Goal: Task Accomplishment & Management: Use online tool/utility

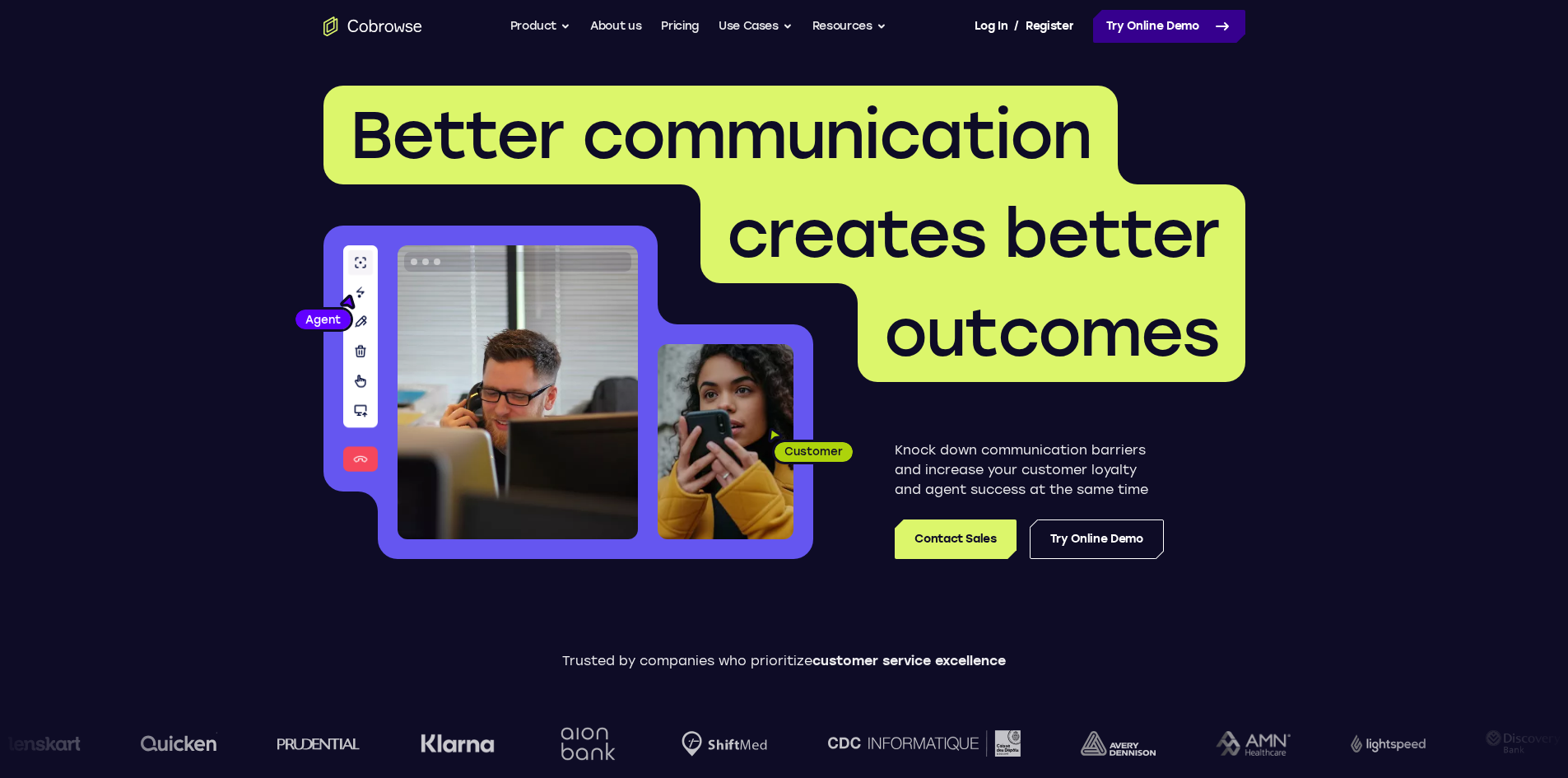
click at [1131, 17] on link "Try Online Demo" at bounding box center [1169, 26] width 152 height 33
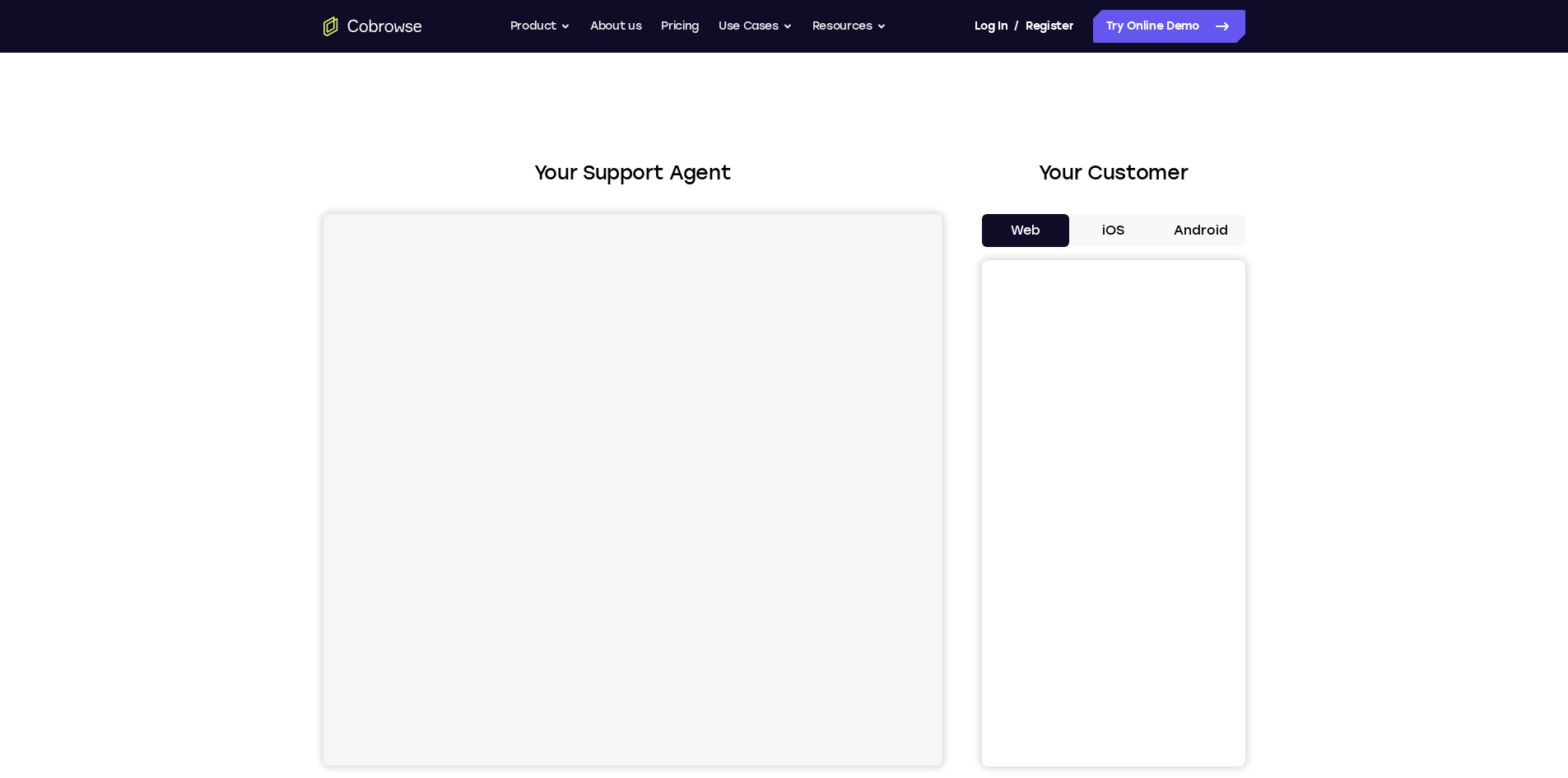
scroll to position [57, 0]
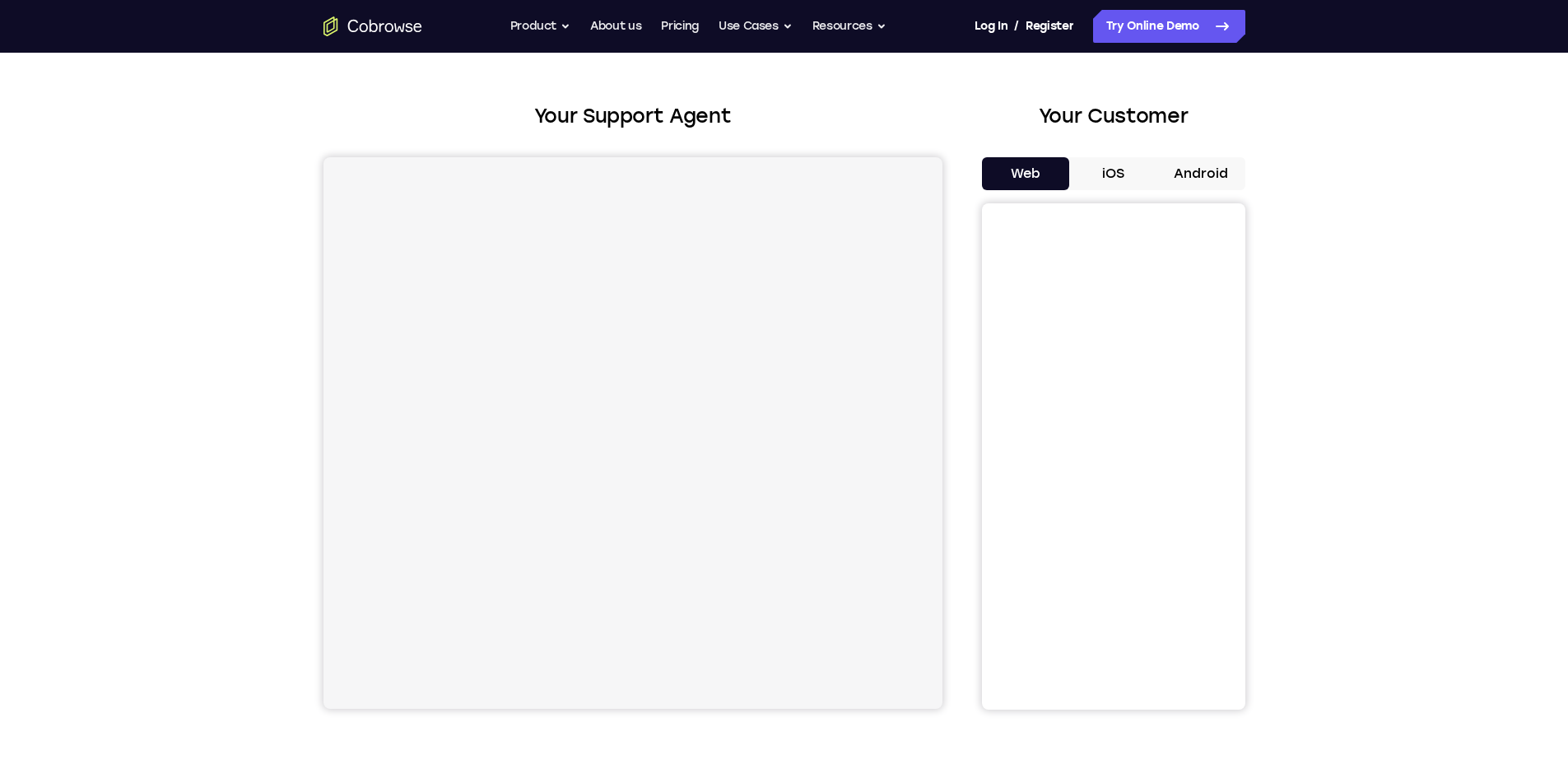
click at [1116, 174] on button "iOS" at bounding box center [1113, 173] width 88 height 33
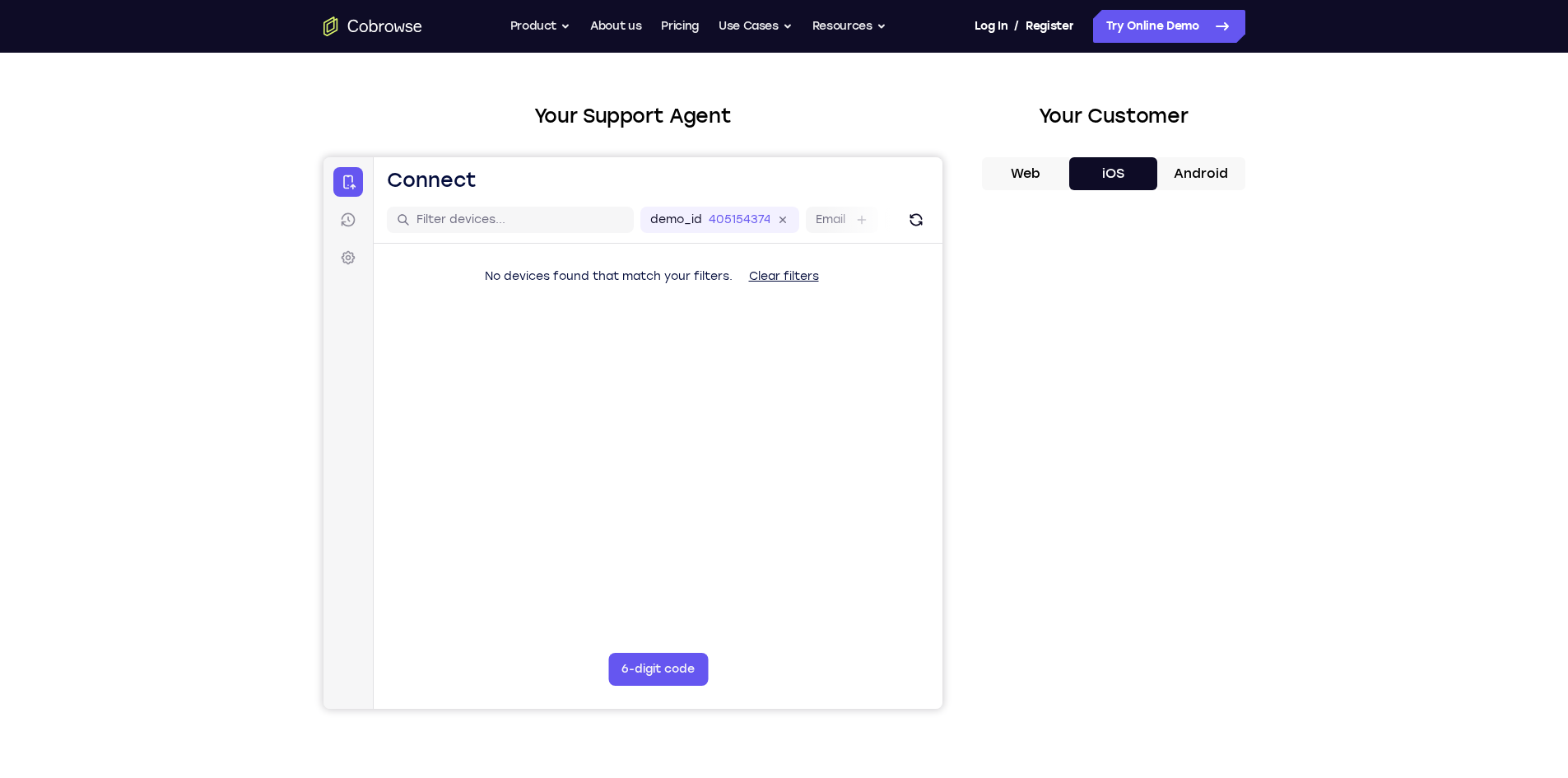
scroll to position [0, 0]
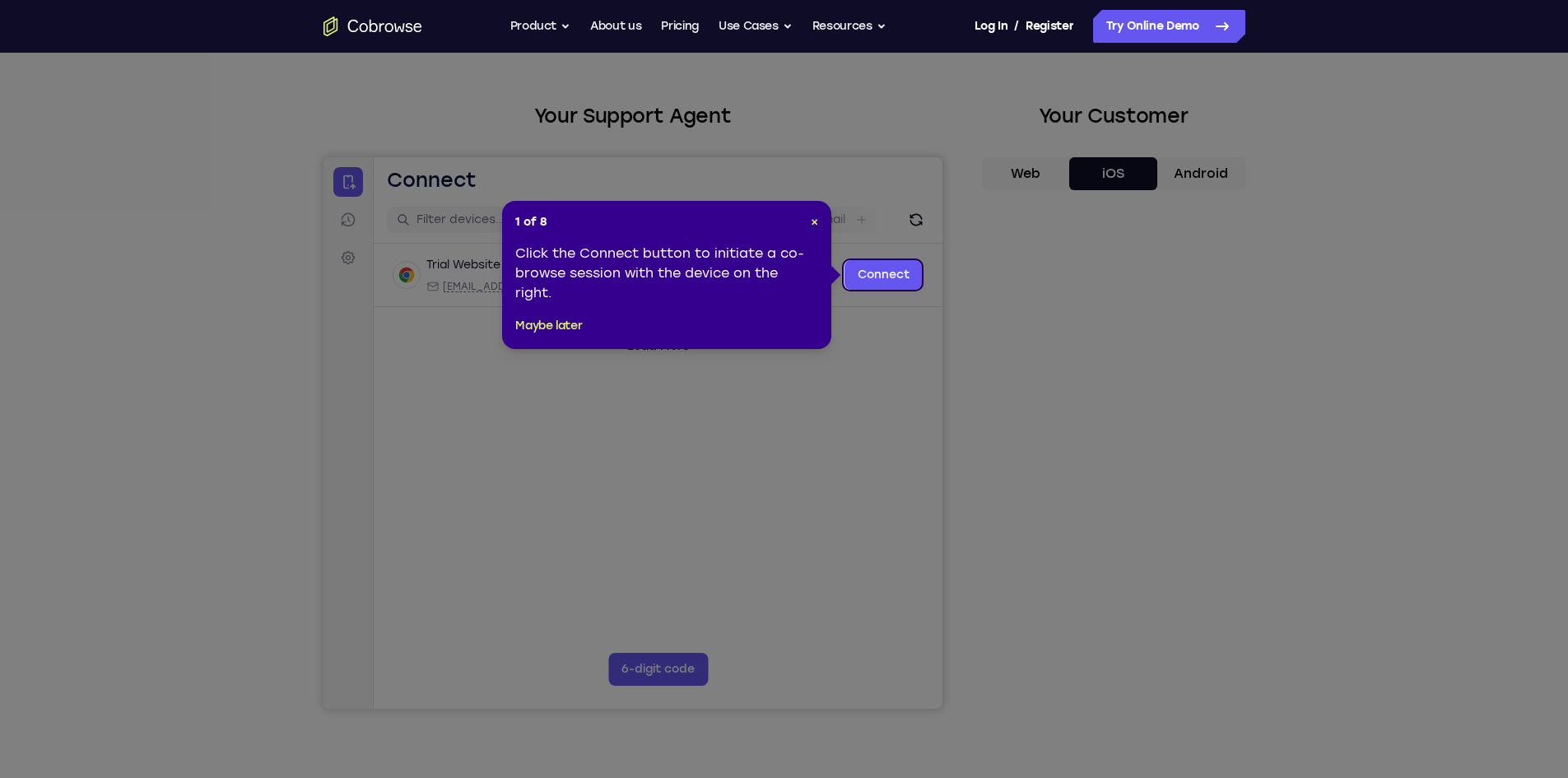
click at [679, 354] on icon at bounding box center [790, 389] width 1581 height 778
click at [842, 213] on icon at bounding box center [790, 389] width 1581 height 778
click at [832, 213] on icon at bounding box center [790, 389] width 1581 height 778
click at [1102, 691] on icon at bounding box center [790, 389] width 1581 height 778
click at [882, 272] on link "Connect" at bounding box center [882, 274] width 78 height 30
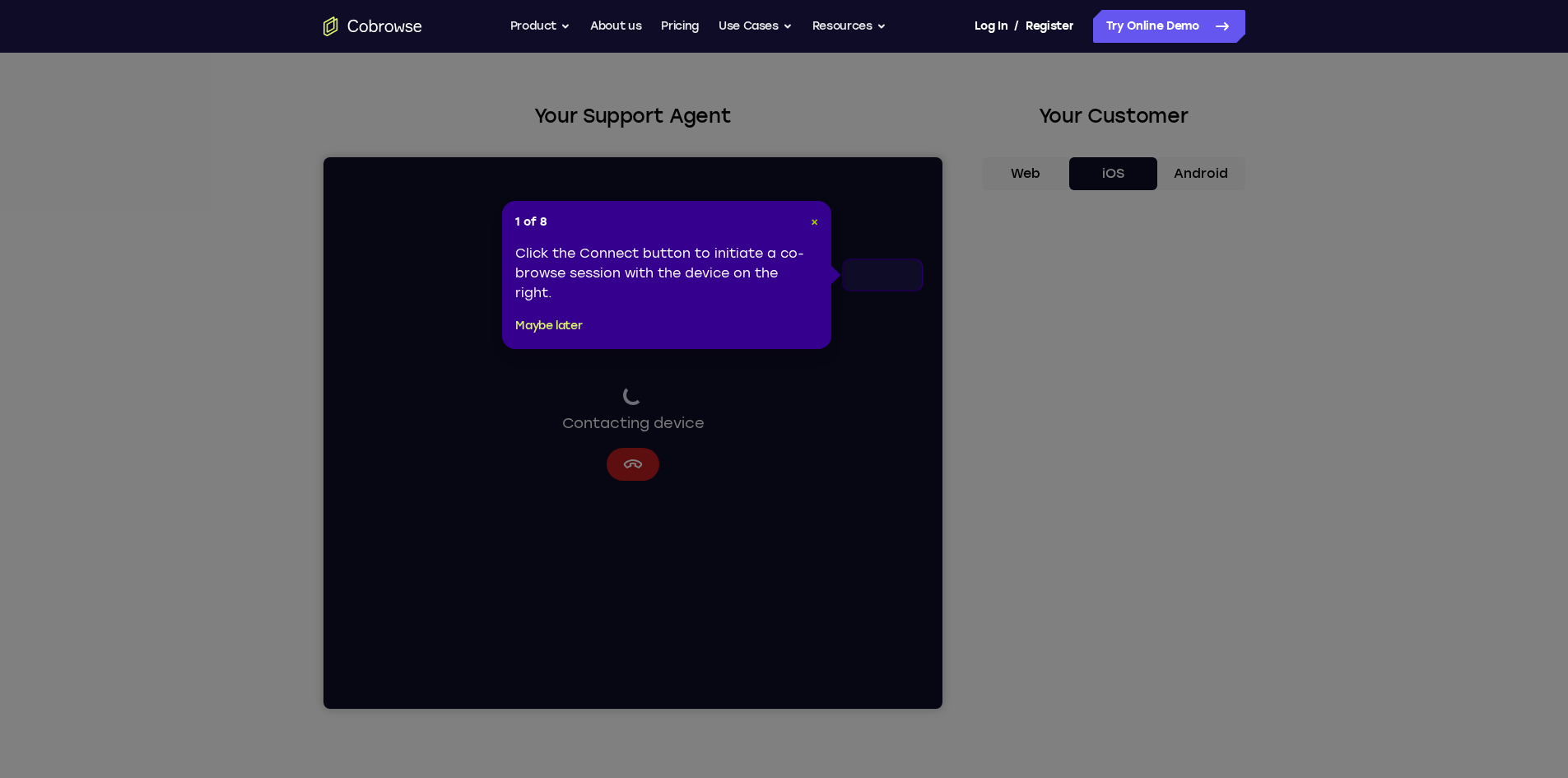
click at [813, 224] on span "×" at bounding box center [814, 221] width 8 height 14
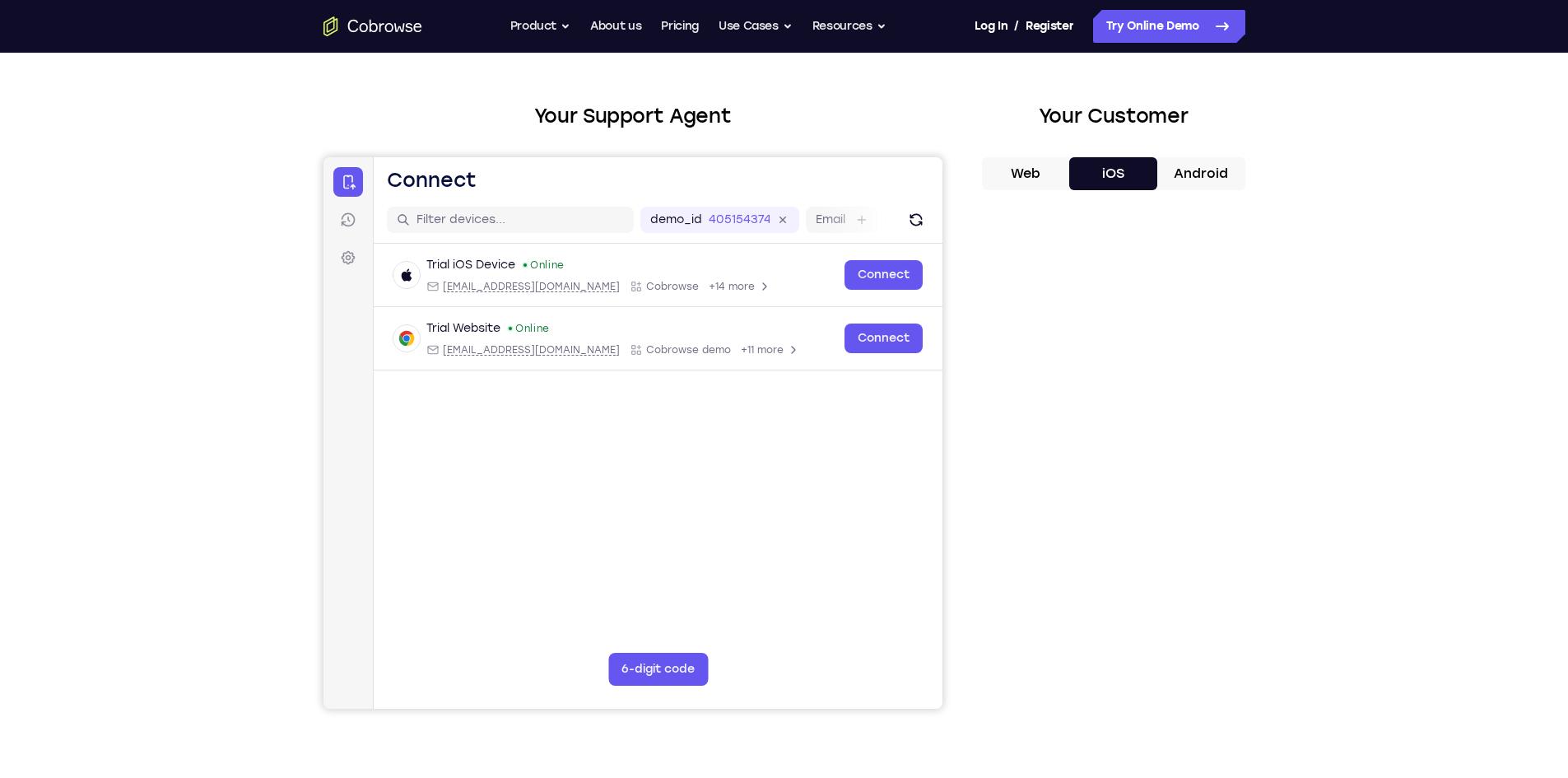
click at [1147, 177] on button "iOS" at bounding box center [1113, 173] width 88 height 33
click at [1190, 172] on button "Android" at bounding box center [1200, 173] width 88 height 33
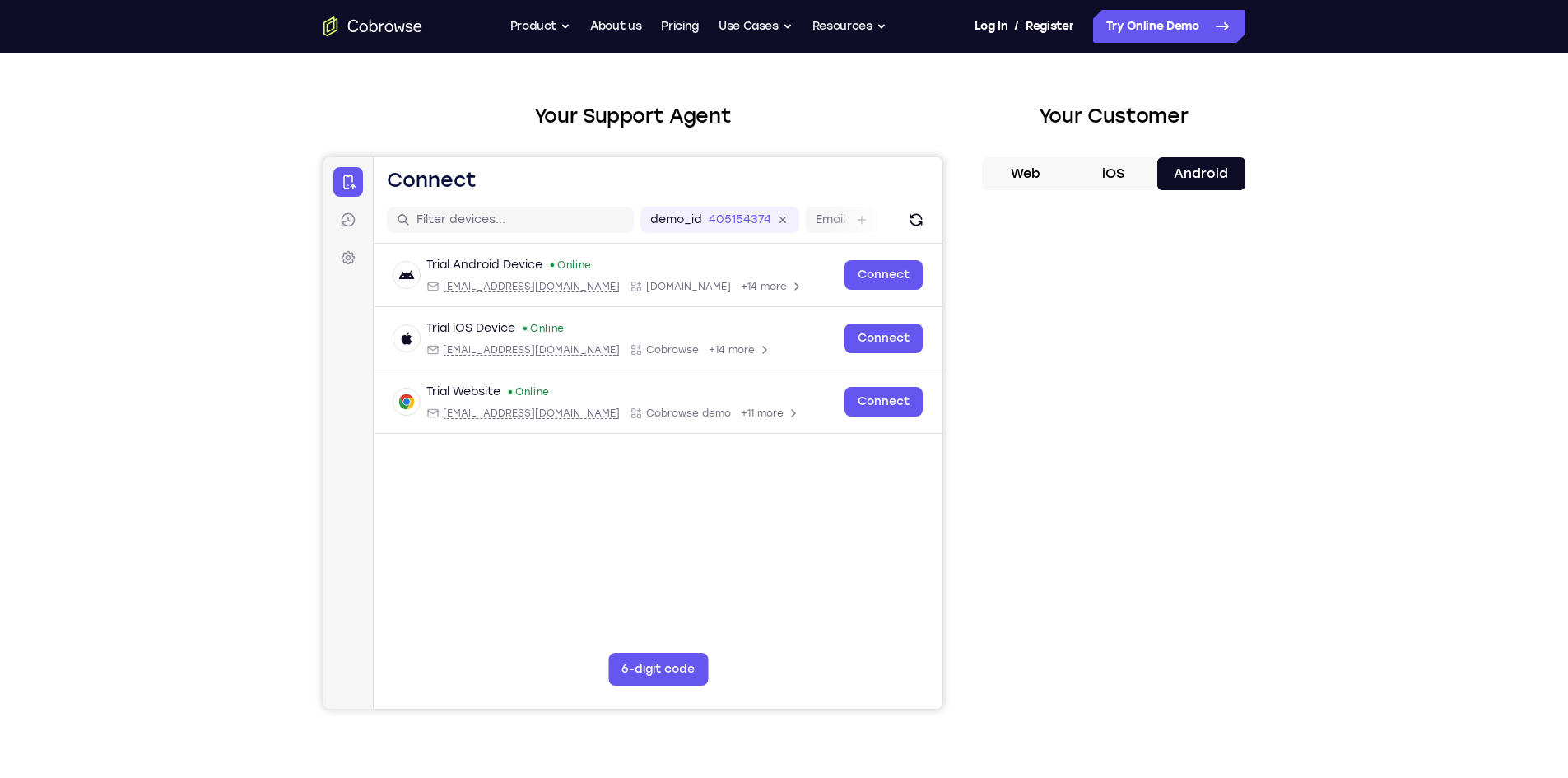
click at [1111, 169] on button "iOS" at bounding box center [1113, 173] width 88 height 33
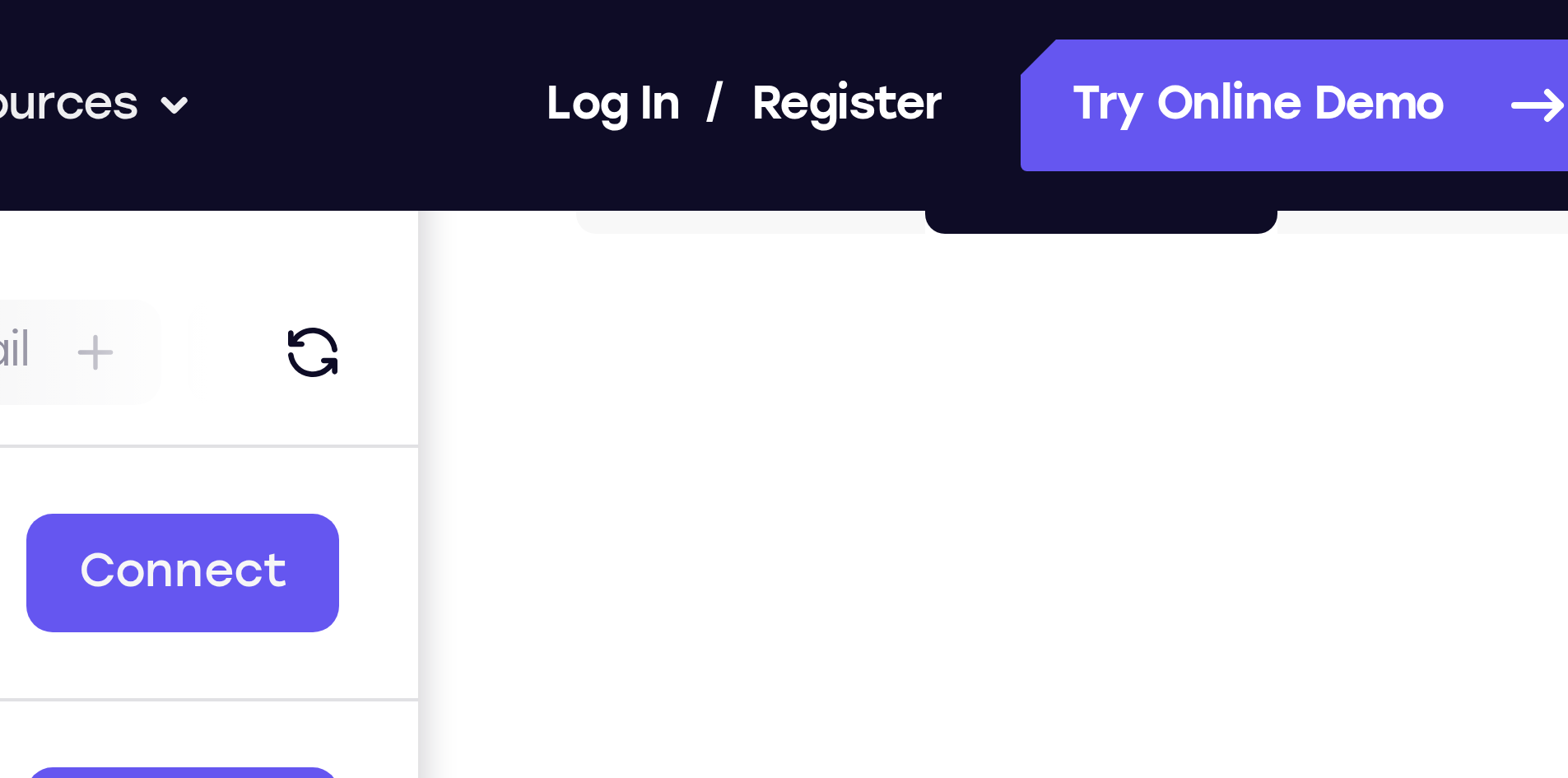
scroll to position [163, 0]
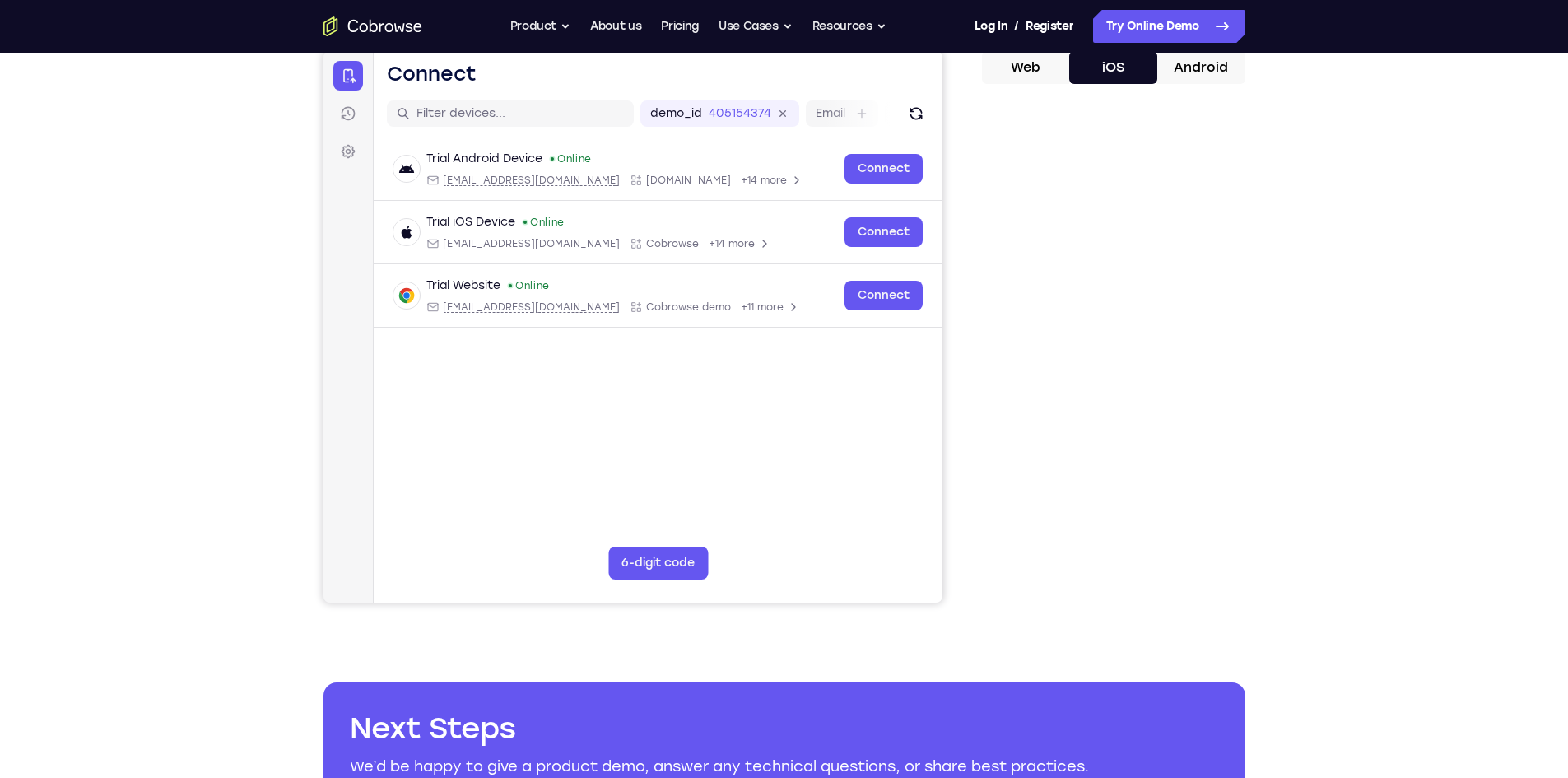
click at [1246, 271] on div "Your Support Agent Your Customer Web iOS Android Next Steps We’d be happy to gi…" at bounding box center [784, 432] width 1053 height 1086
click at [1289, 183] on div "Your Support Agent Your Customer Web iOS Android Next Steps We’d be happy to gi…" at bounding box center [784, 432] width 1053 height 1086
click at [1396, 162] on div "Your Support Agent Your Customer Web iOS Android Next Steps We’d be happy to gi…" at bounding box center [784, 432] width 1568 height 1086
click at [825, 373] on div "Trial Android Device Online android@example.com Cobrowse.io +14 more android@ex…" at bounding box center [656, 272] width 569 height 270
drag, startPoint x: 1344, startPoint y: 118, endPoint x: 1352, endPoint y: 437, distance: 319.1
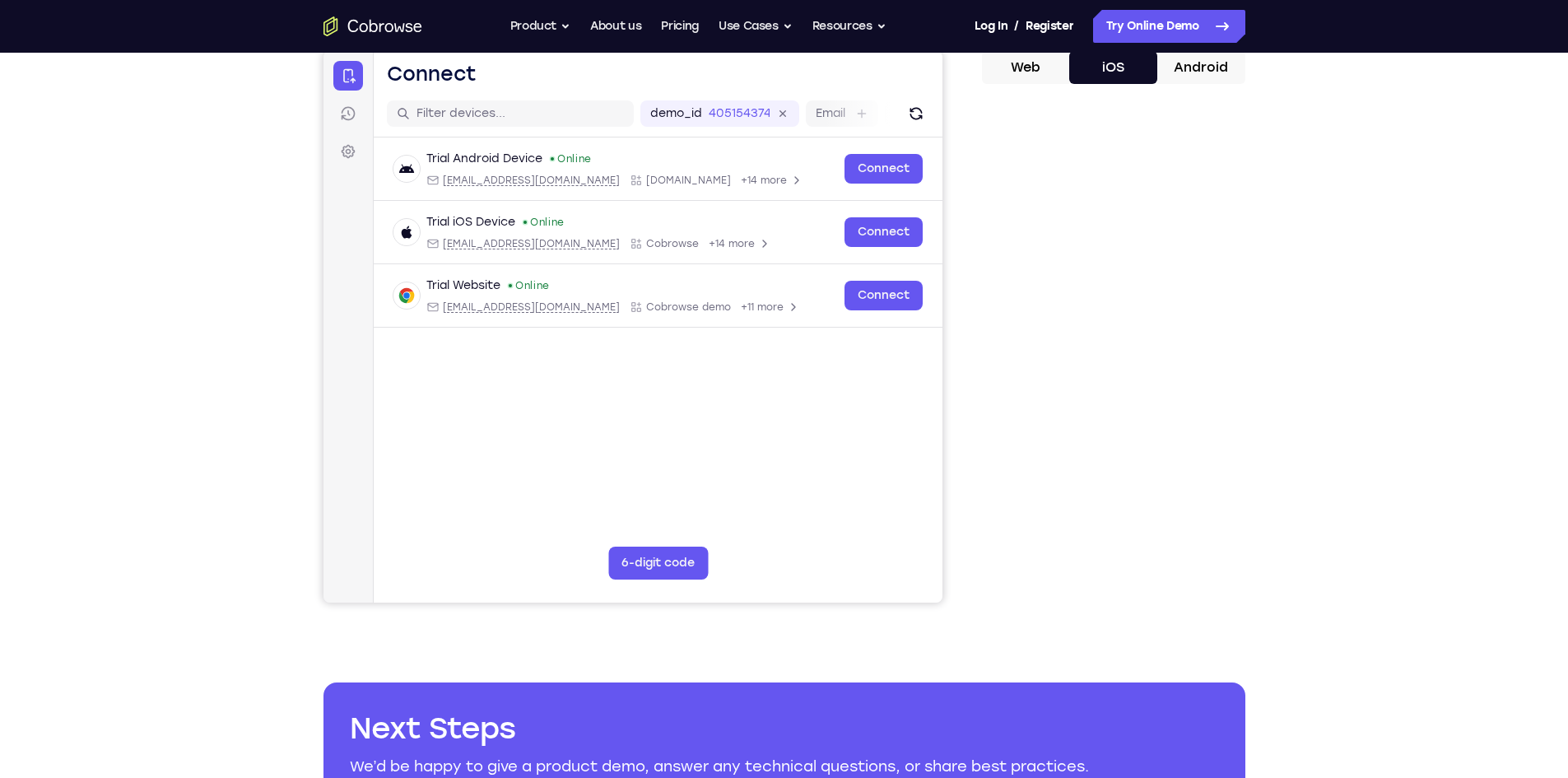
click at [1352, 437] on div "Your Support Agent Your Customer Web iOS Android Next Steps We’d be happy to gi…" at bounding box center [784, 432] width 1568 height 1086
click at [927, 666] on div "Your Support Agent Your Customer Web iOS Android Next Steps We’d be happy to gi…" at bounding box center [784, 432] width 1053 height 1086
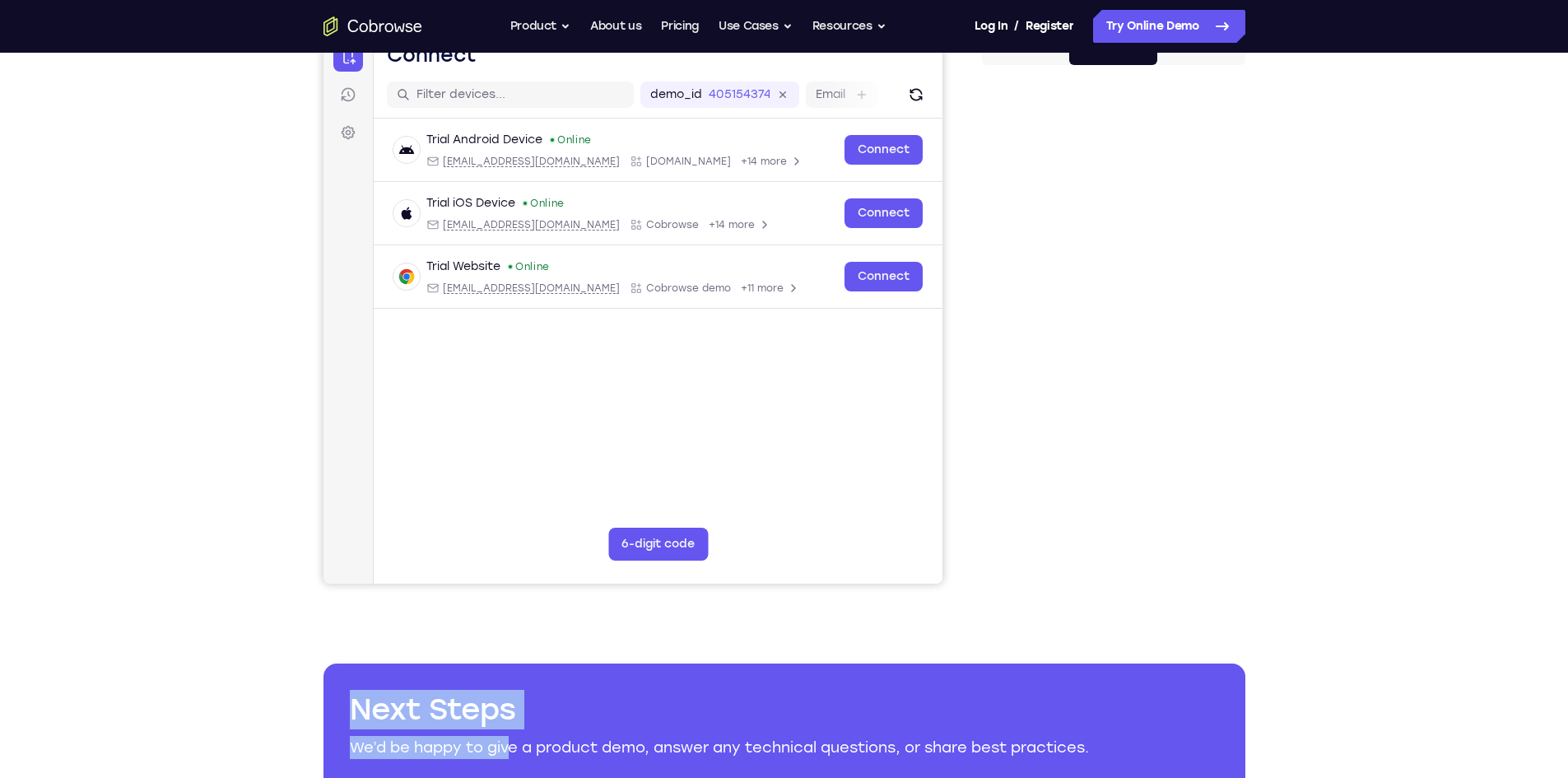
drag, startPoint x: 315, startPoint y: 698, endPoint x: 511, endPoint y: 749, distance: 202.5
click at [511, 749] on div "Your Support Agent Your Customer Web iOS Android Next Steps We’d be happy to gi…" at bounding box center [784, 414] width 1053 height 1086
click at [1301, 185] on div "Your Support Agent Your Customer Web iOS Android Next Steps We’d be happy to gi…" at bounding box center [784, 414] width 1053 height 1086
click at [1308, 116] on div "Your Support Agent Your Customer Web iOS Android Next Steps We’d be happy to gi…" at bounding box center [784, 414] width 1053 height 1086
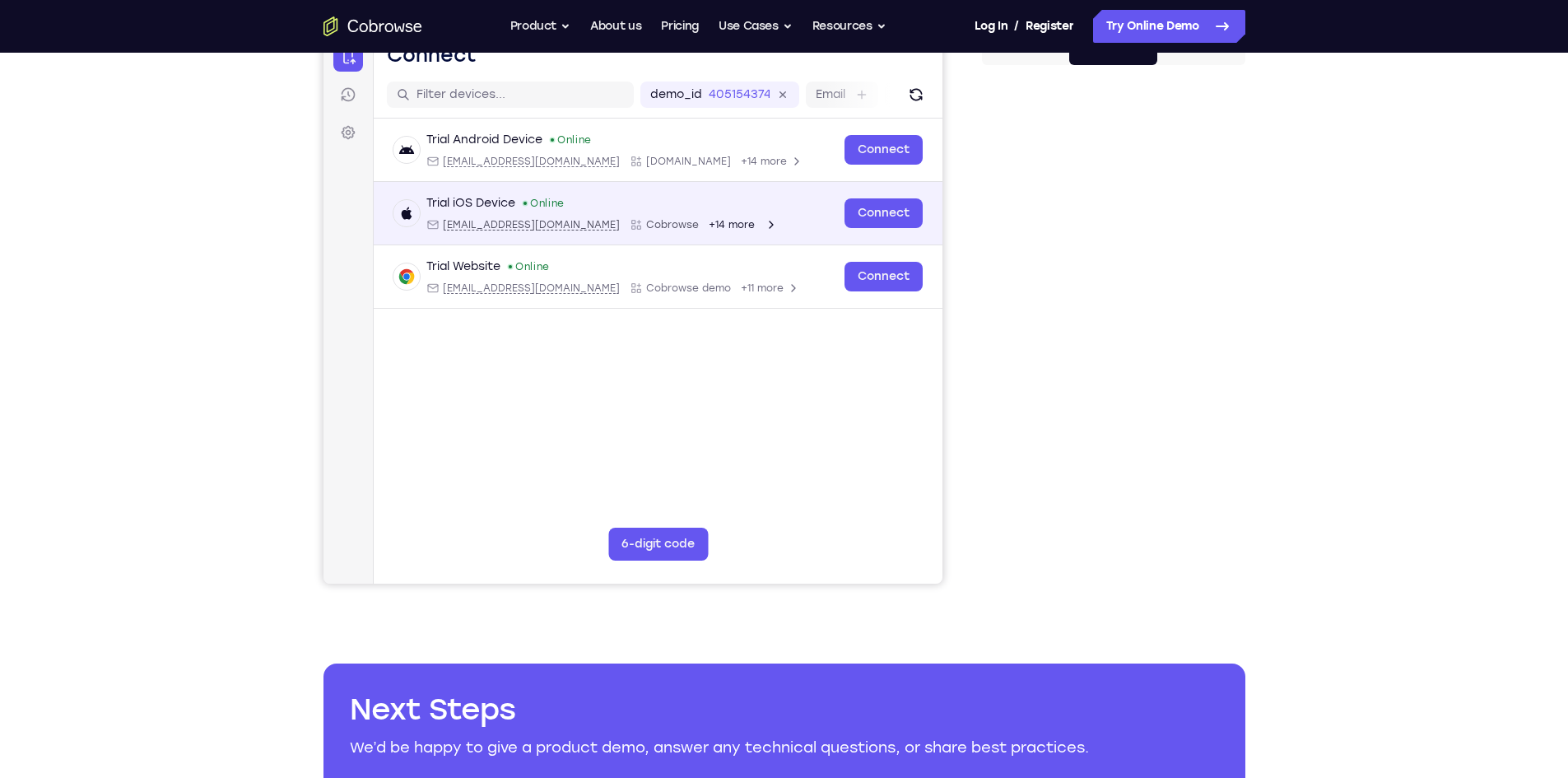
scroll to position [0, 0]
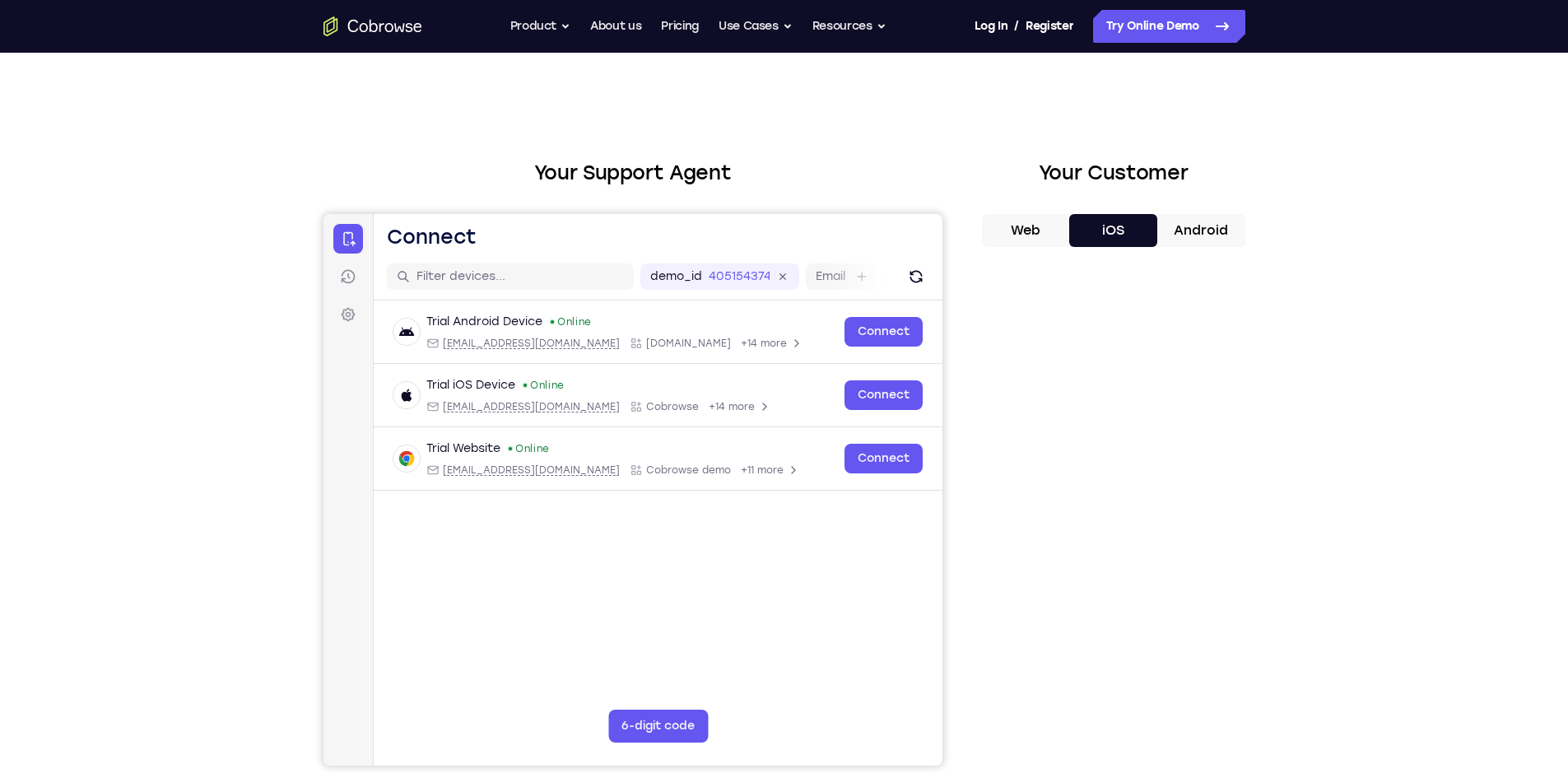
click at [412, 25] on icon "Go to the home page" at bounding box center [373, 26] width 99 height 20
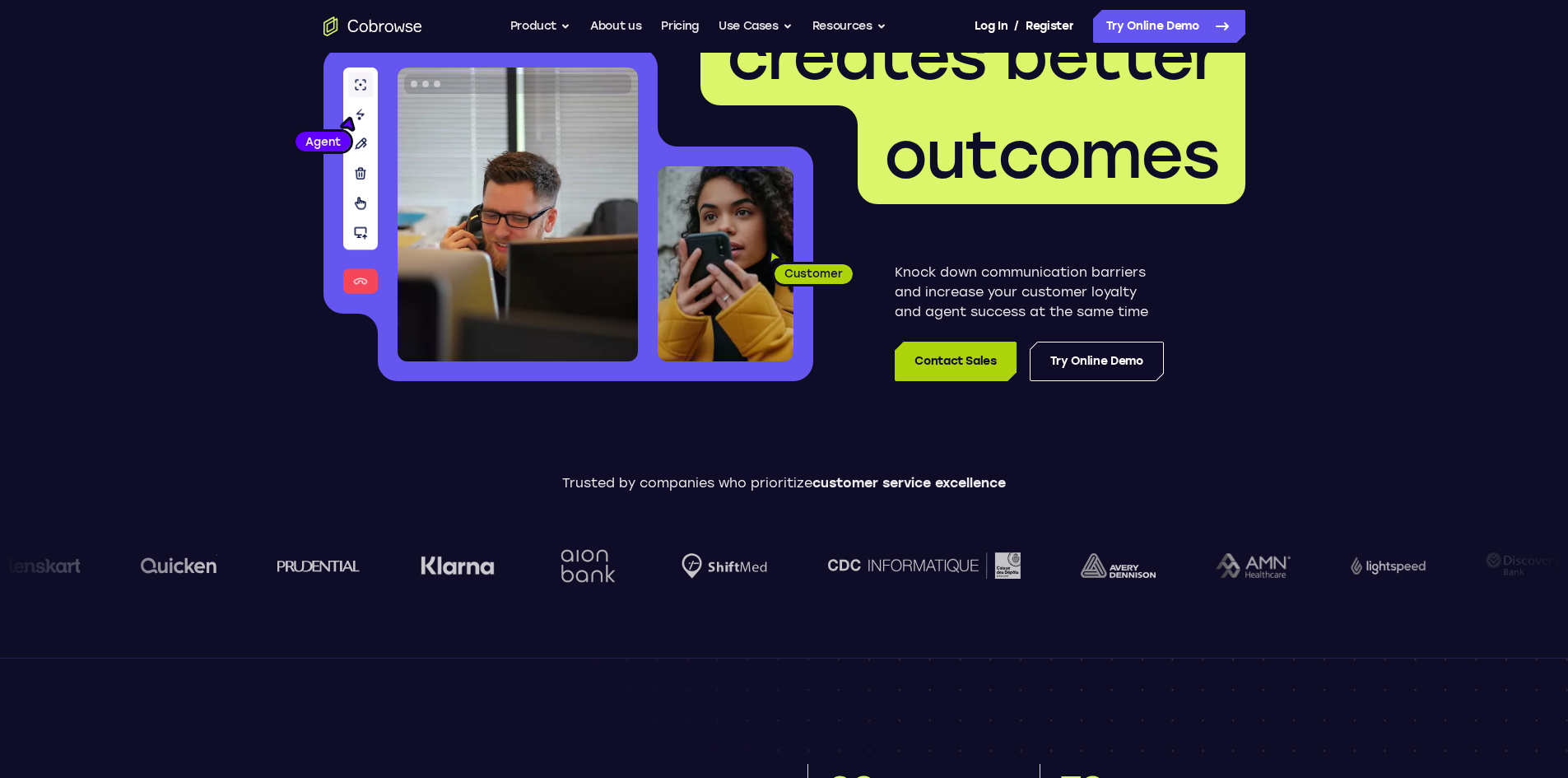
scroll to position [177, 0]
click at [974, 379] on link "Contact Sales" at bounding box center [955, 362] width 121 height 39
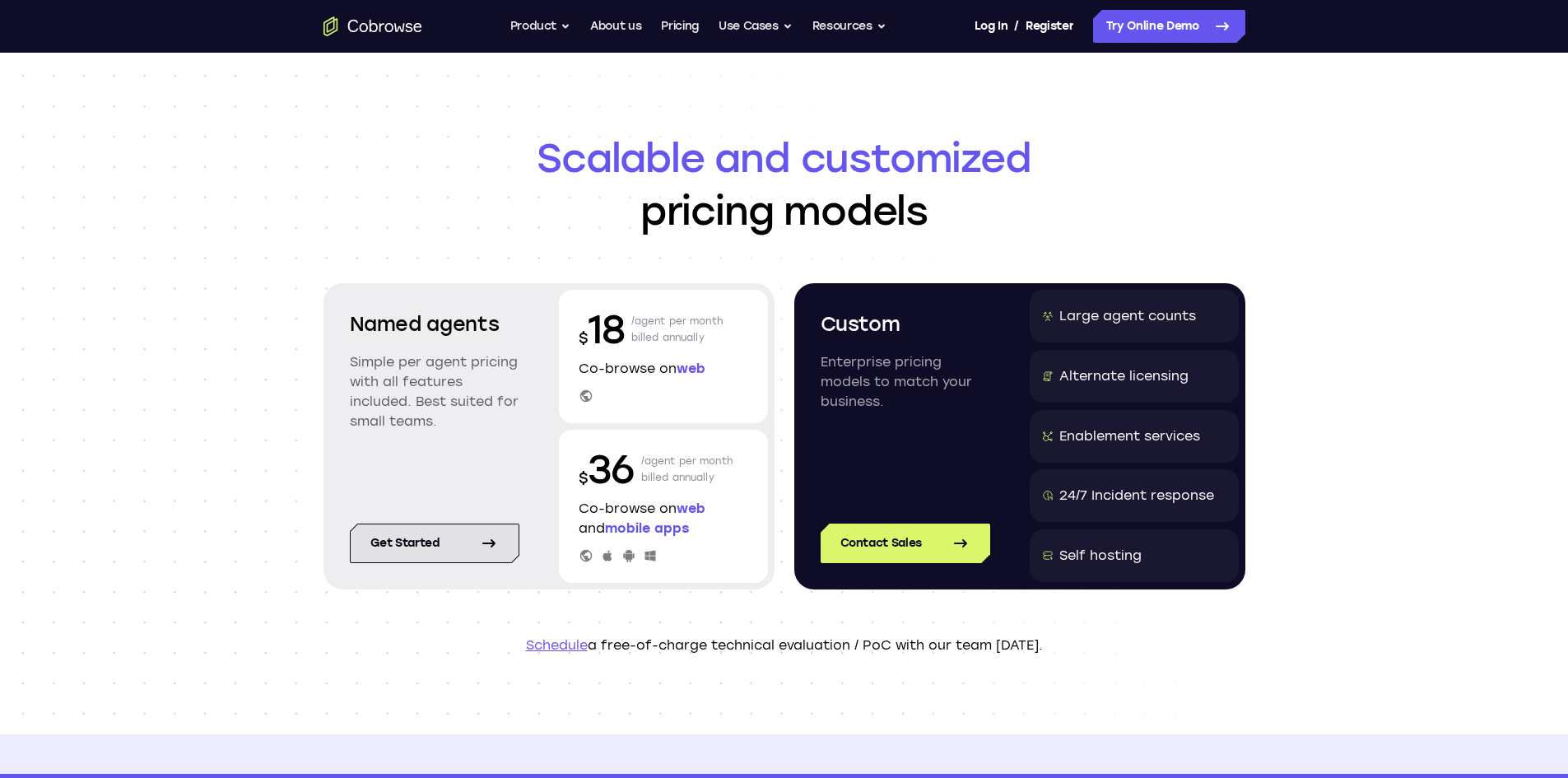
click at [496, 541] on icon at bounding box center [489, 543] width 20 height 20
click at [937, 553] on div "Contact Sales" at bounding box center [905, 543] width 209 height 79
click at [871, 15] on button "Resources" at bounding box center [849, 26] width 74 height 33
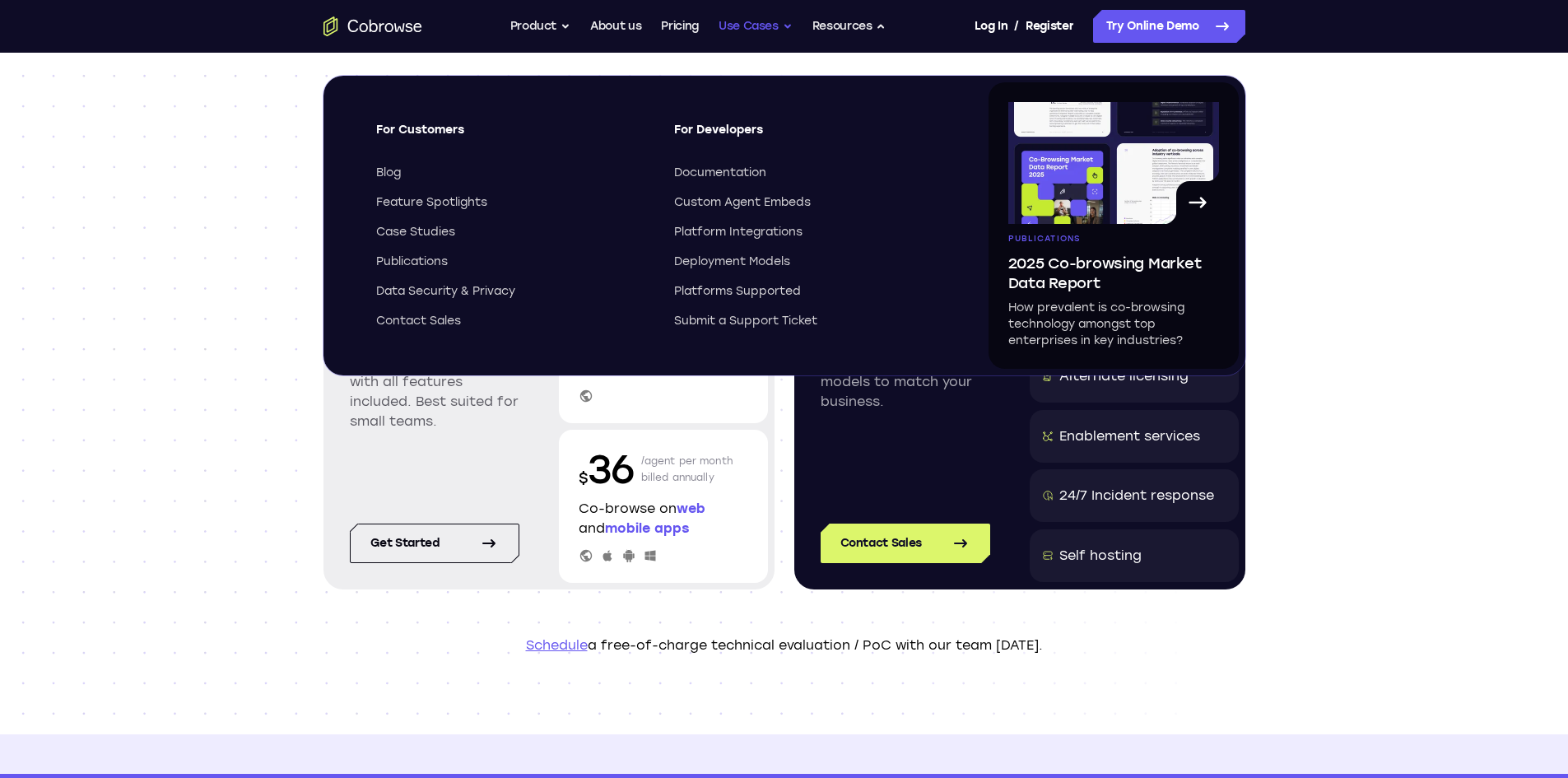
click at [777, 21] on button "Use Cases" at bounding box center [755, 26] width 74 height 33
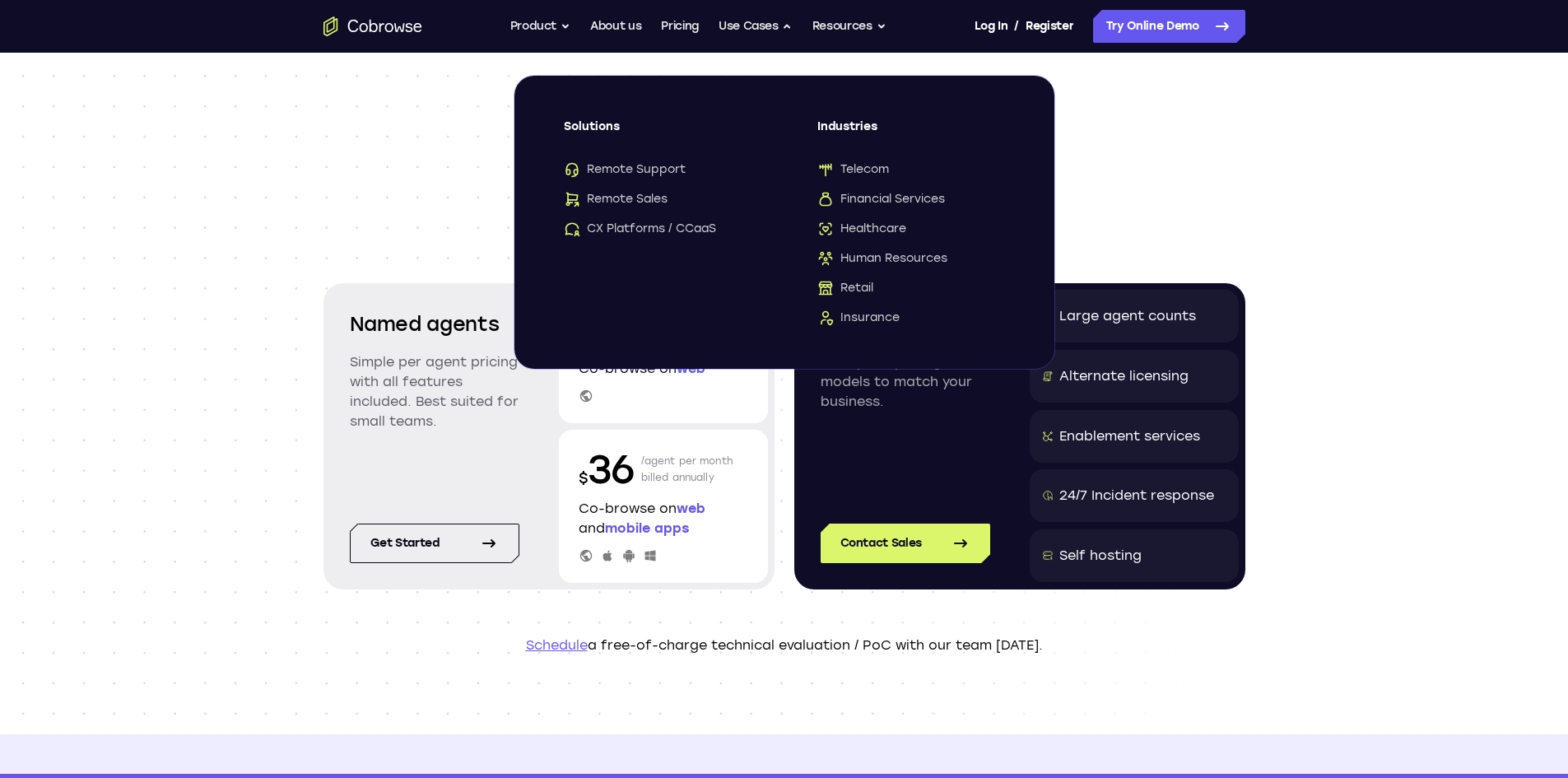
click at [641, 28] on ul "Go back Powerful, Flexible and Trustworthy. Avoid all extra friction for both A…" at bounding box center [698, 26] width 376 height 33
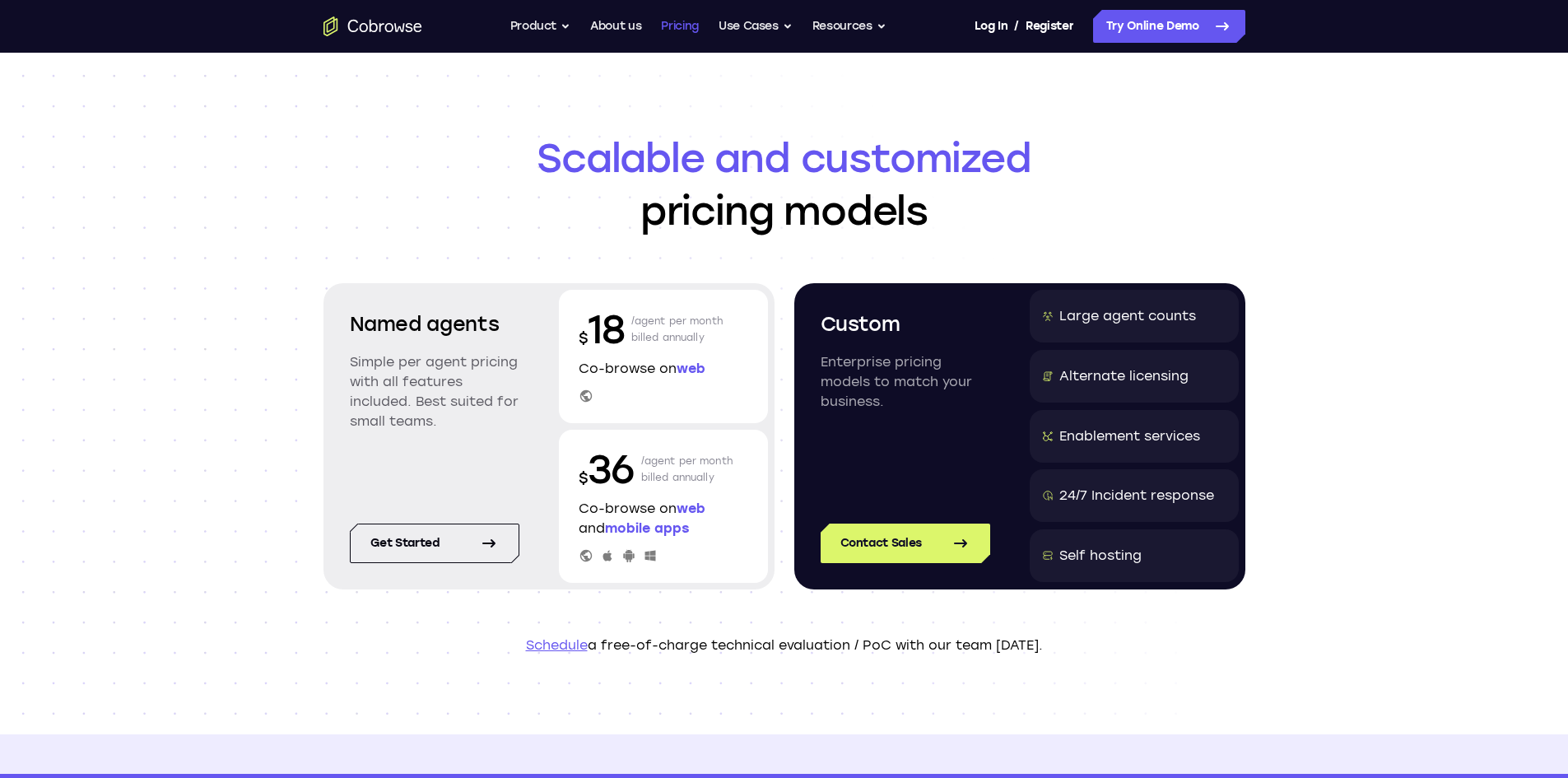
click at [666, 28] on link "Pricing" at bounding box center [680, 26] width 38 height 33
click at [1156, 27] on link "Try Online Demo" at bounding box center [1169, 26] width 152 height 33
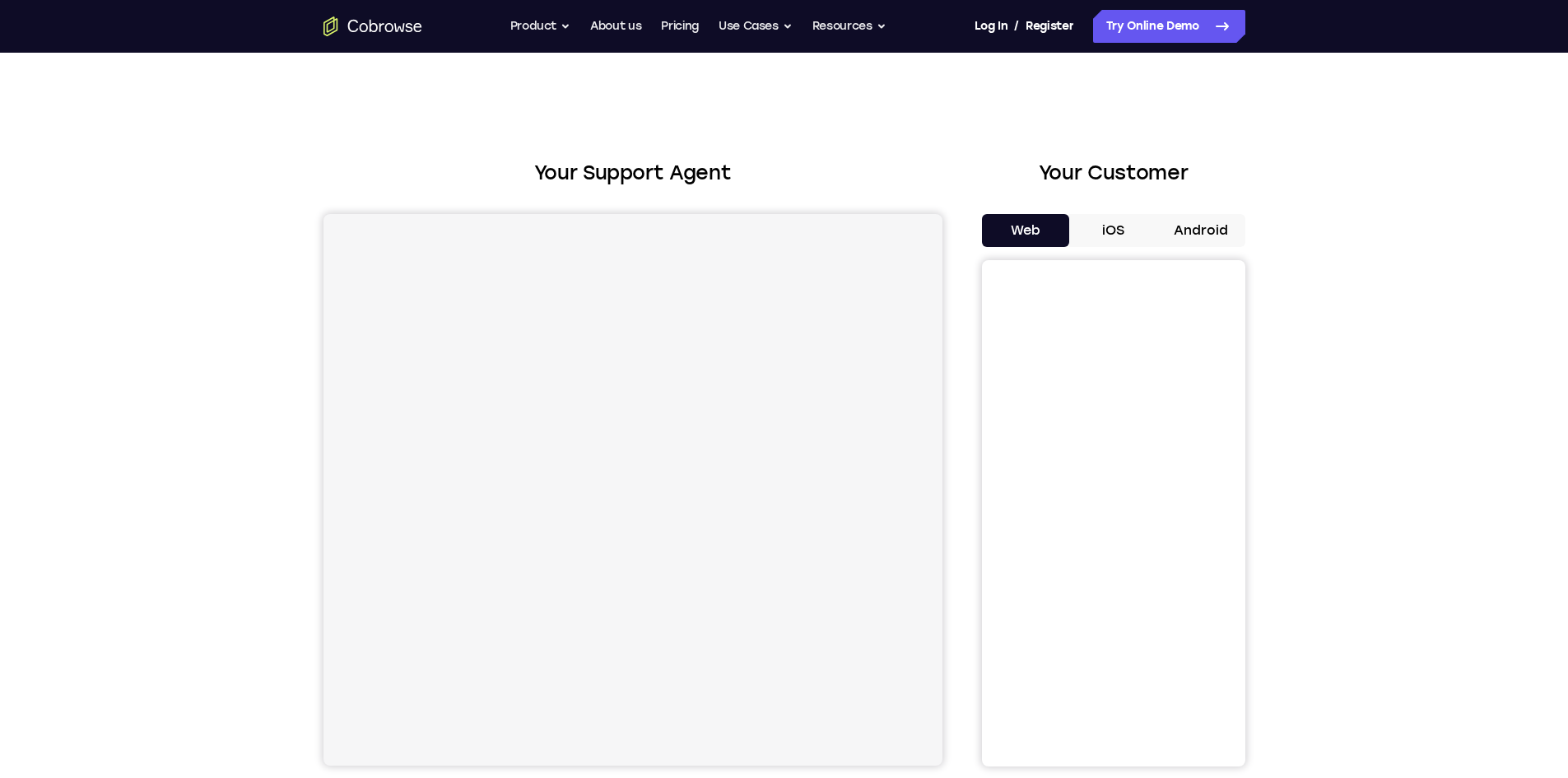
click at [1109, 235] on button "iOS" at bounding box center [1113, 230] width 88 height 33
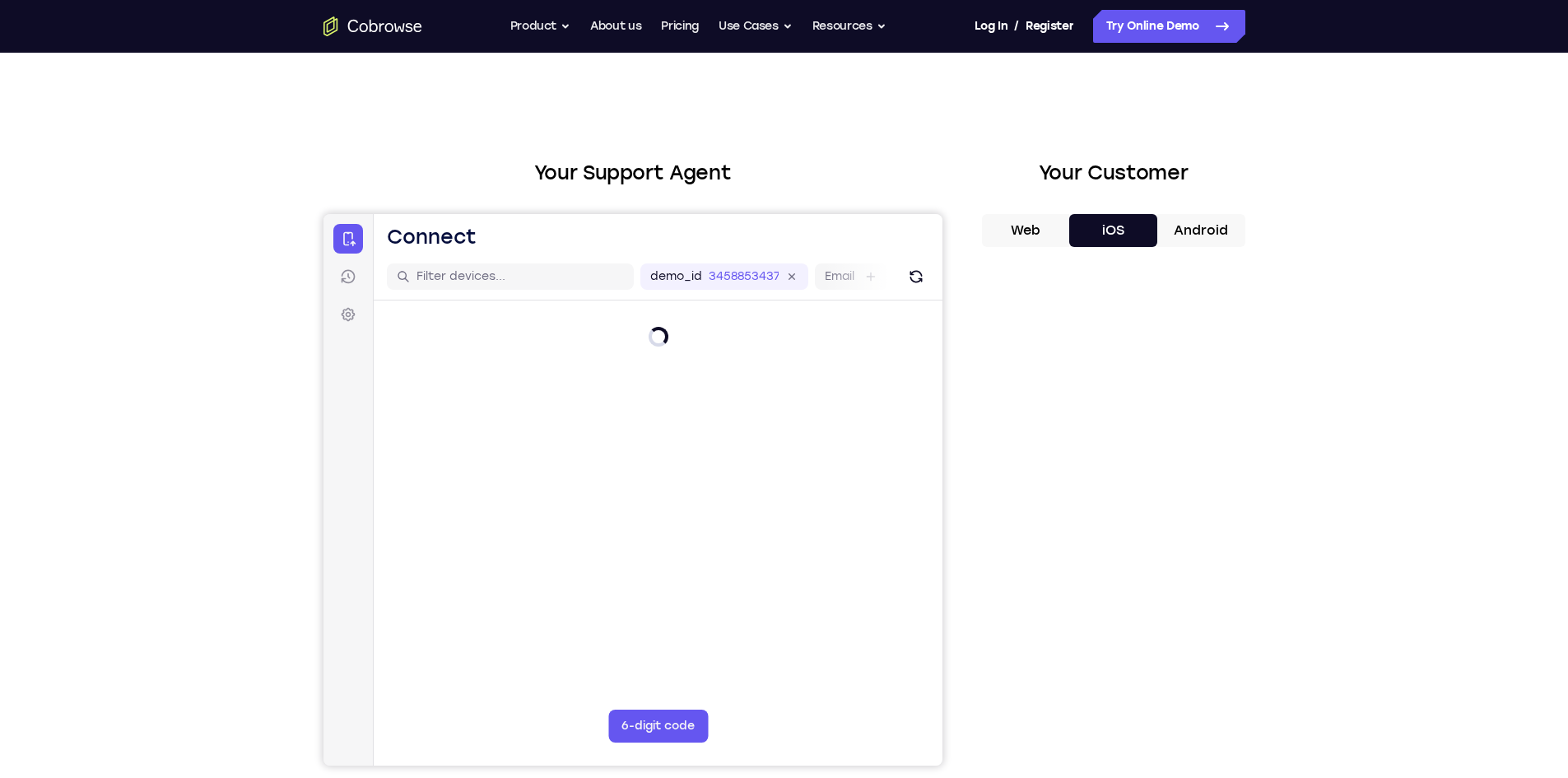
scroll to position [54, 0]
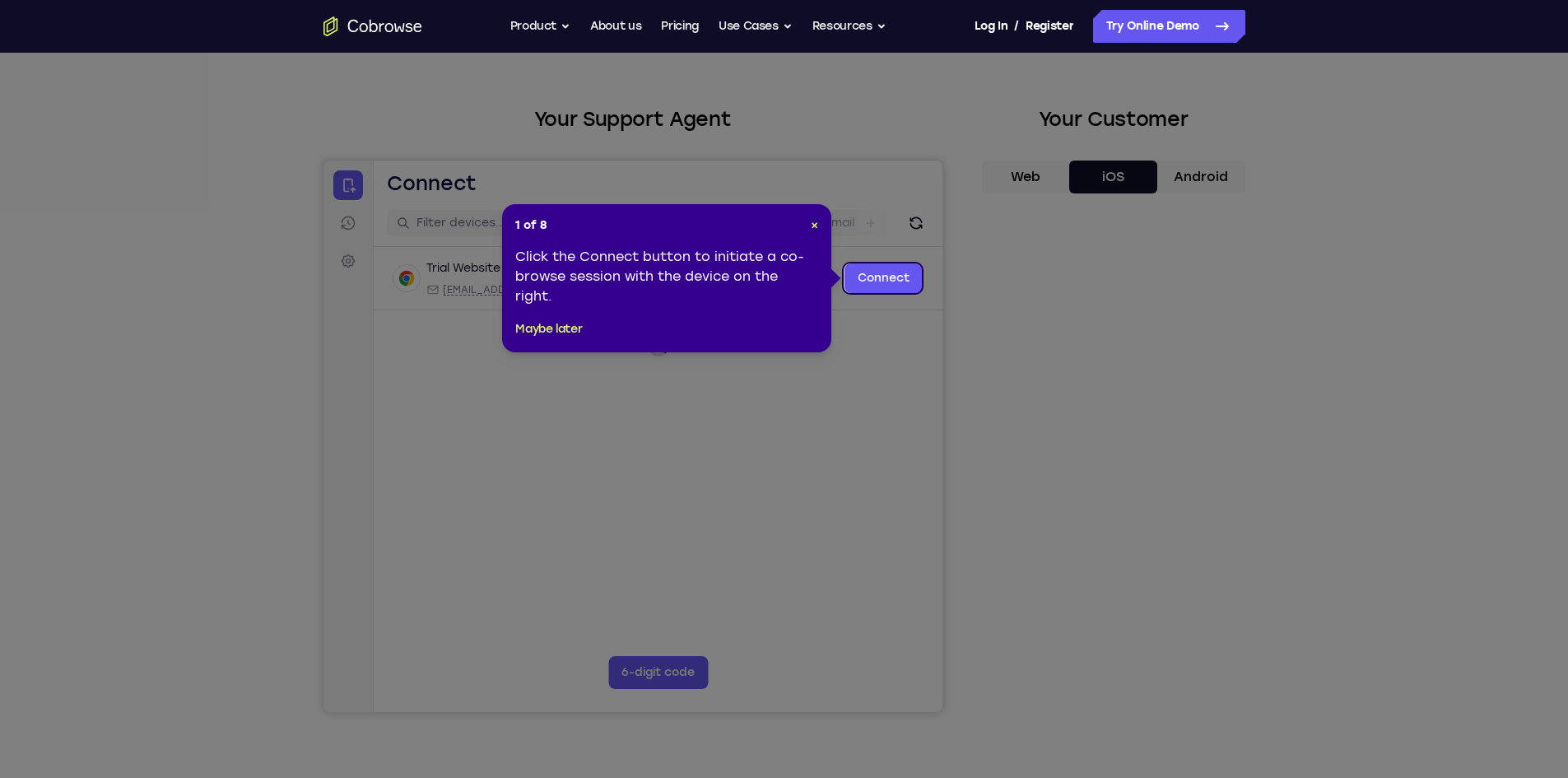
click at [820, 275] on div "1 of 8 × Click the Connect button to initiate a co-browse session with the devi…" at bounding box center [667, 278] width 329 height 148
click at [852, 279] on link "Connect" at bounding box center [882, 278] width 78 height 30
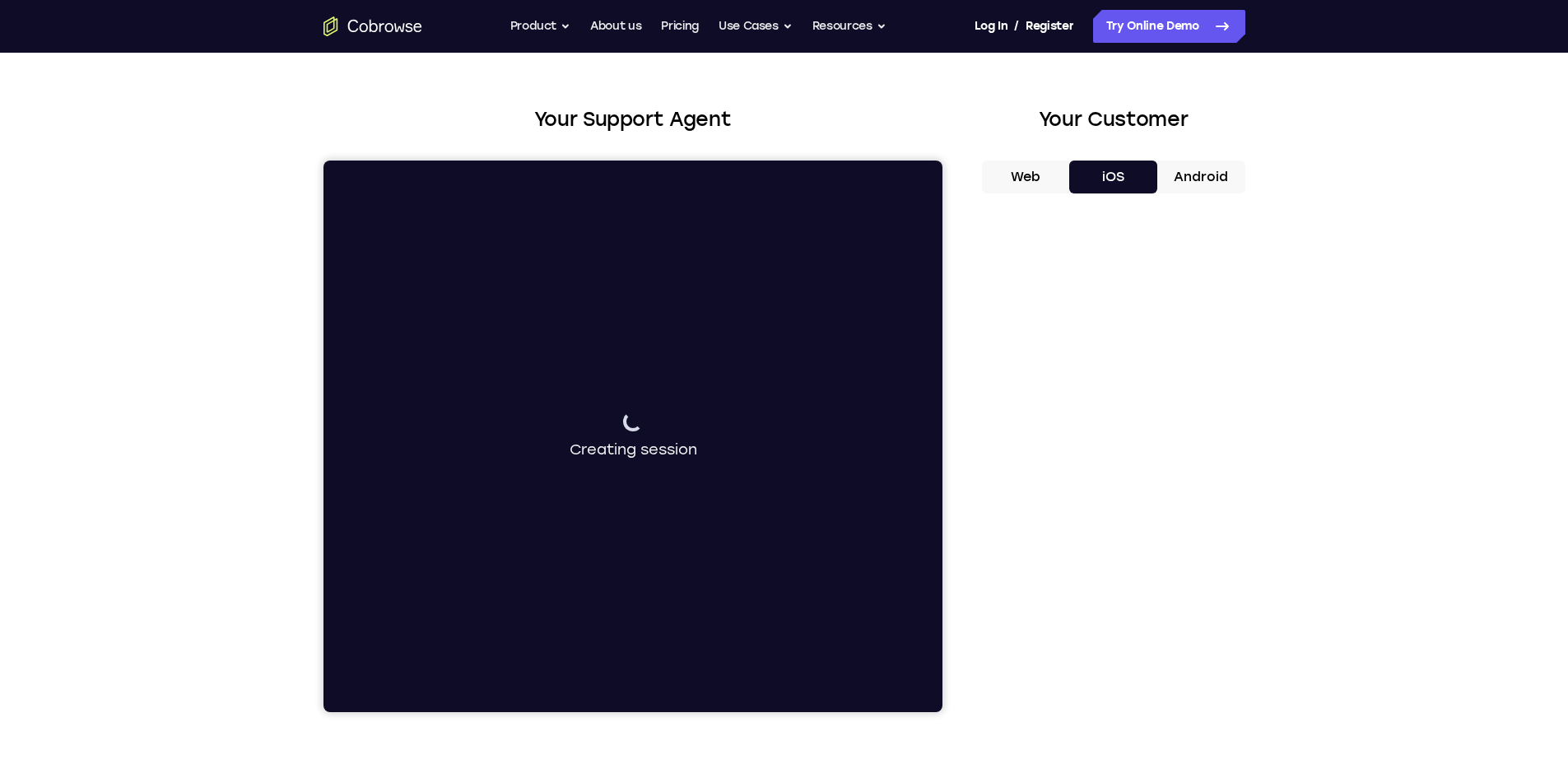
click at [897, 345] on div "Connecting to device Creating session" at bounding box center [631, 436] width 619 height 552
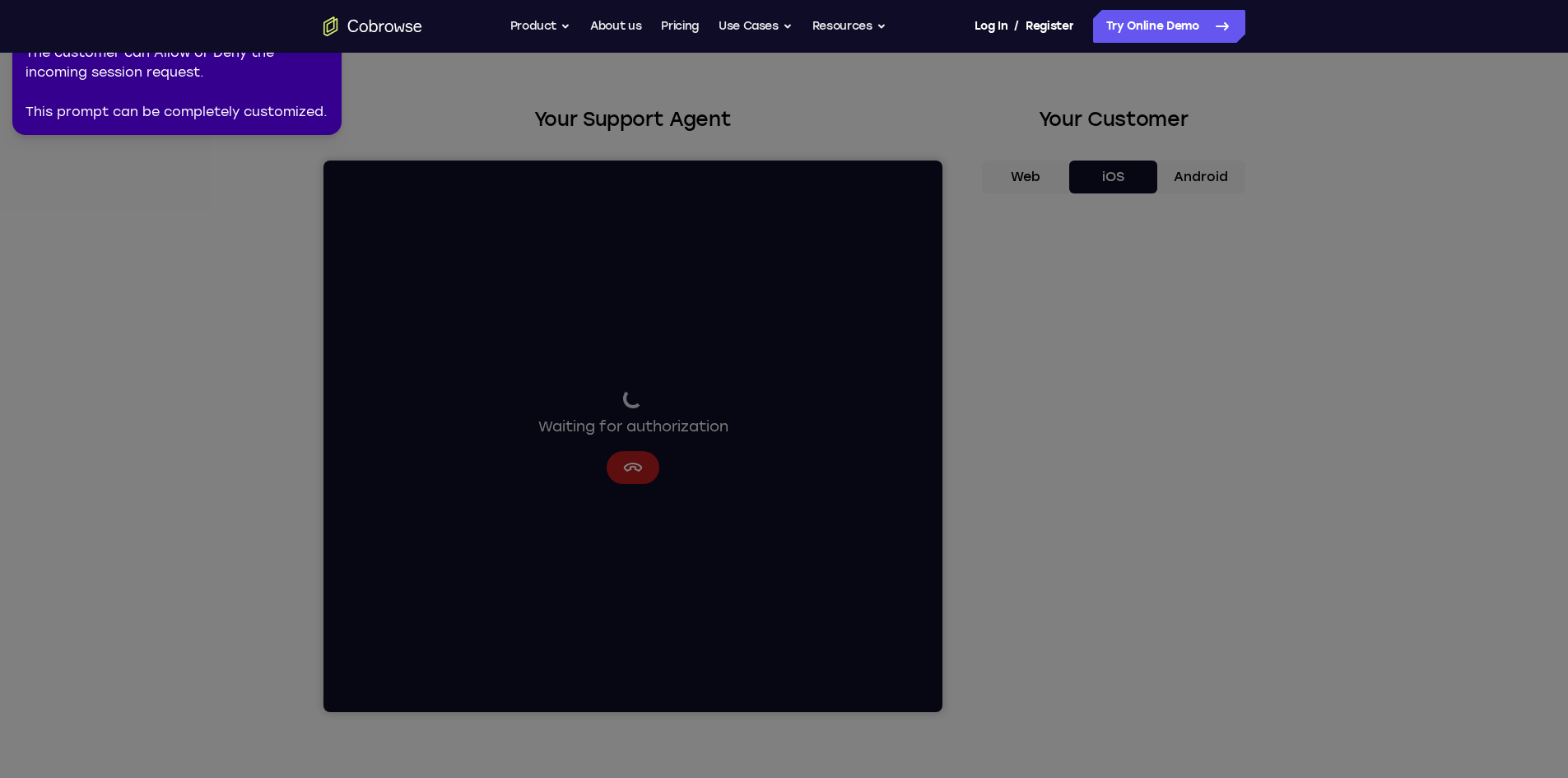
click at [849, 272] on icon at bounding box center [786, 385] width 1586 height 785
click at [709, 293] on icon at bounding box center [786, 385] width 1586 height 785
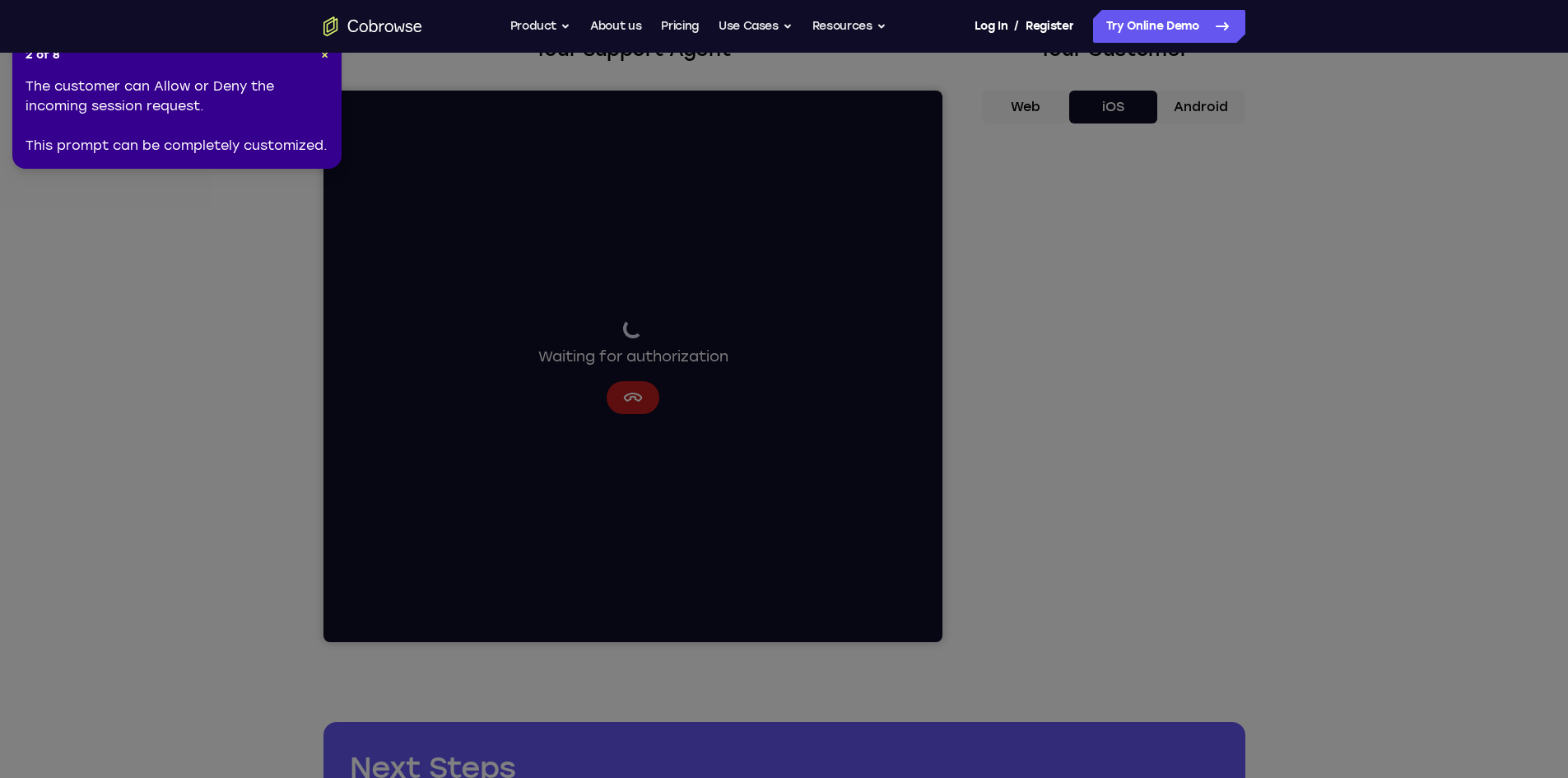
scroll to position [198, 0]
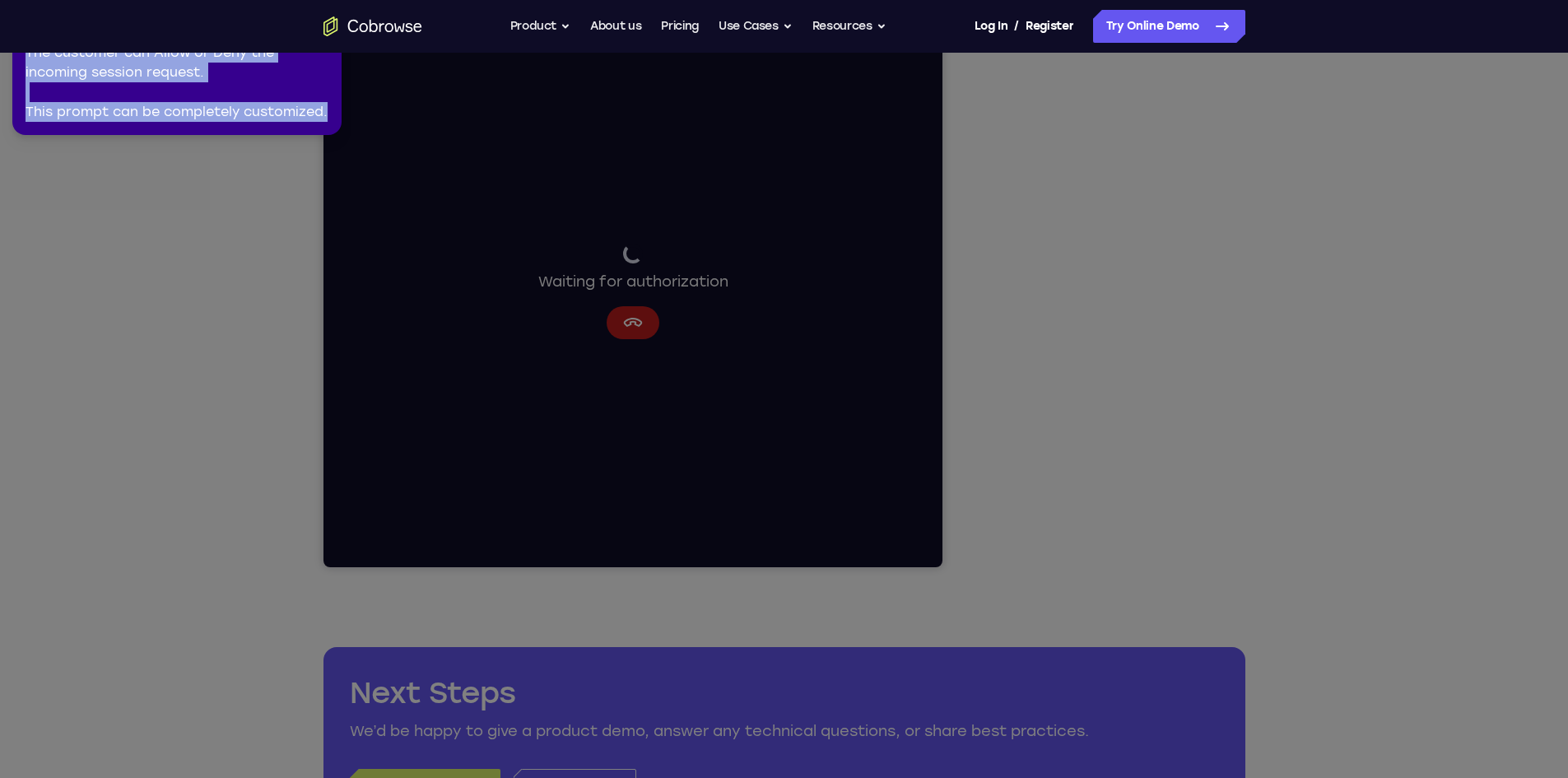
drag, startPoint x: 536, startPoint y: 241, endPoint x: 553, endPoint y: 255, distance: 22.0
click at [553, 255] on body "Open main menu Go back Powerful, Flexible and Trustworthy. Avoid all extra fric…" at bounding box center [784, 693] width 1568 height 1783
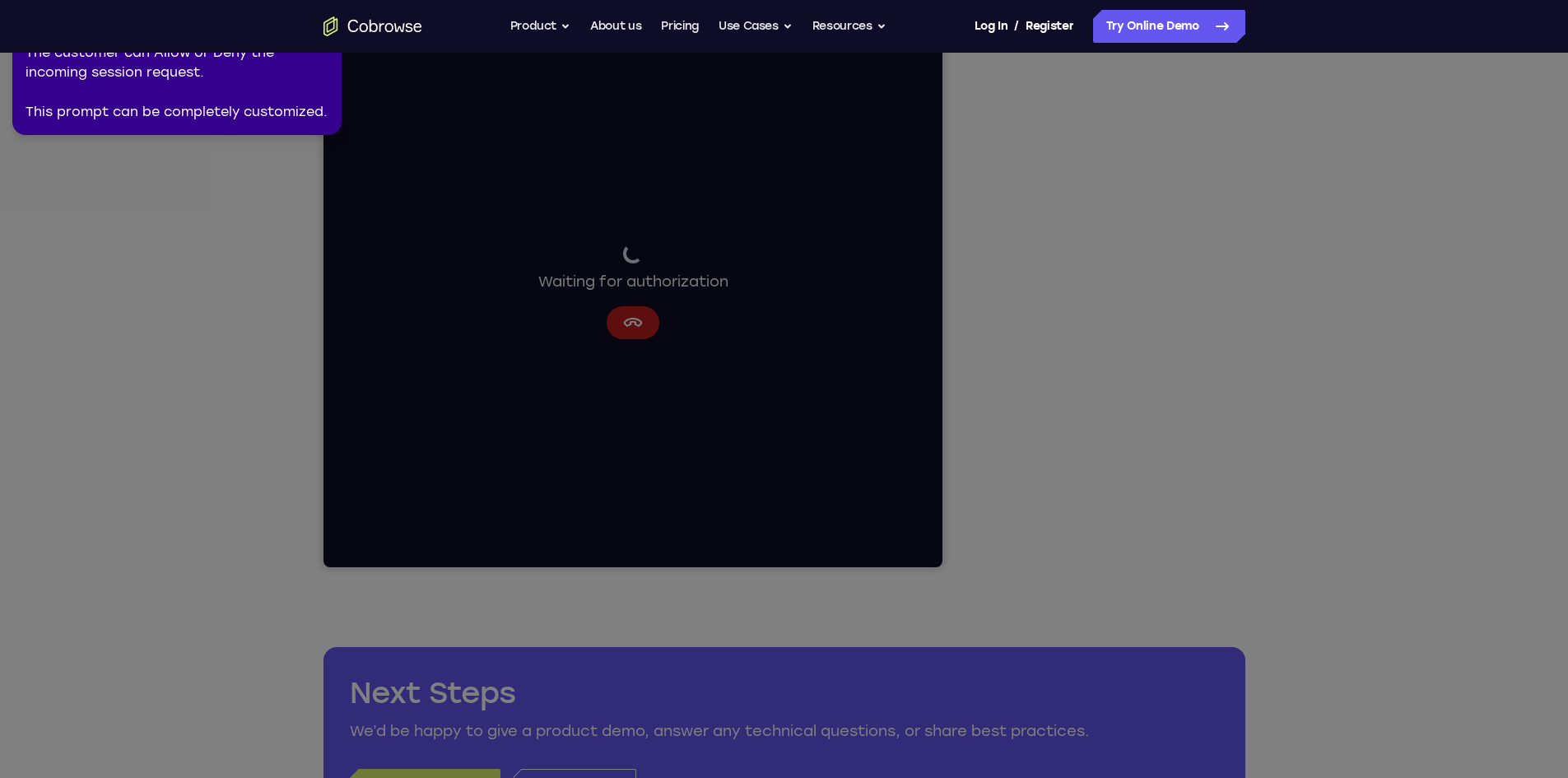
click at [650, 308] on icon at bounding box center [786, 385] width 1586 height 785
drag, startPoint x: 650, startPoint y: 308, endPoint x: 549, endPoint y: 372, distance: 119.6
click at [605, 362] on icon at bounding box center [786, 385] width 1586 height 785
drag, startPoint x: 576, startPoint y: 439, endPoint x: 587, endPoint y: 454, distance: 18.6
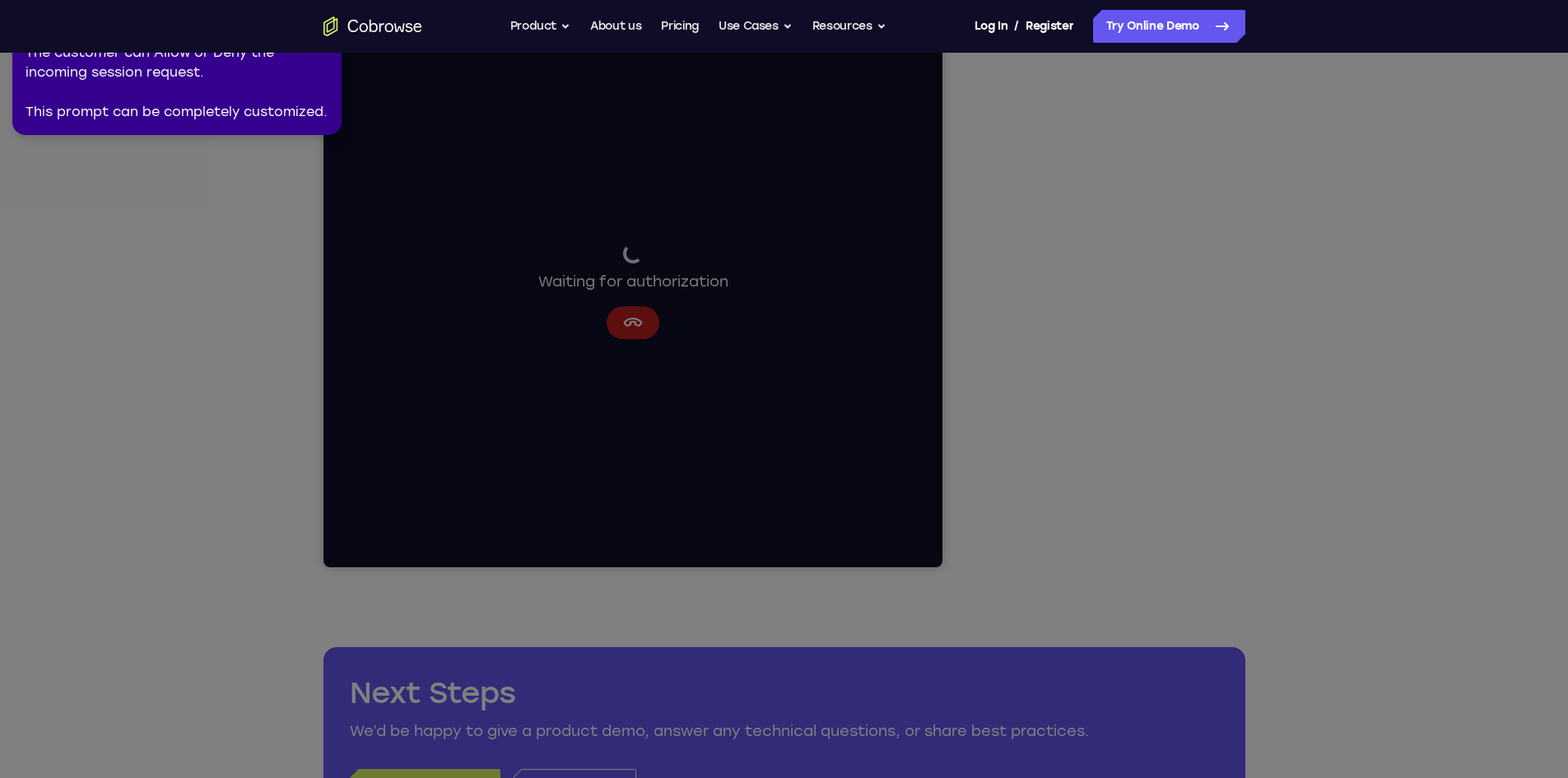
click at [587, 454] on icon at bounding box center [786, 385] width 1586 height 785
click at [460, 60] on icon at bounding box center [786, 385] width 1586 height 785
click at [1150, 30] on link "Try Online Demo" at bounding box center [1169, 26] width 152 height 33
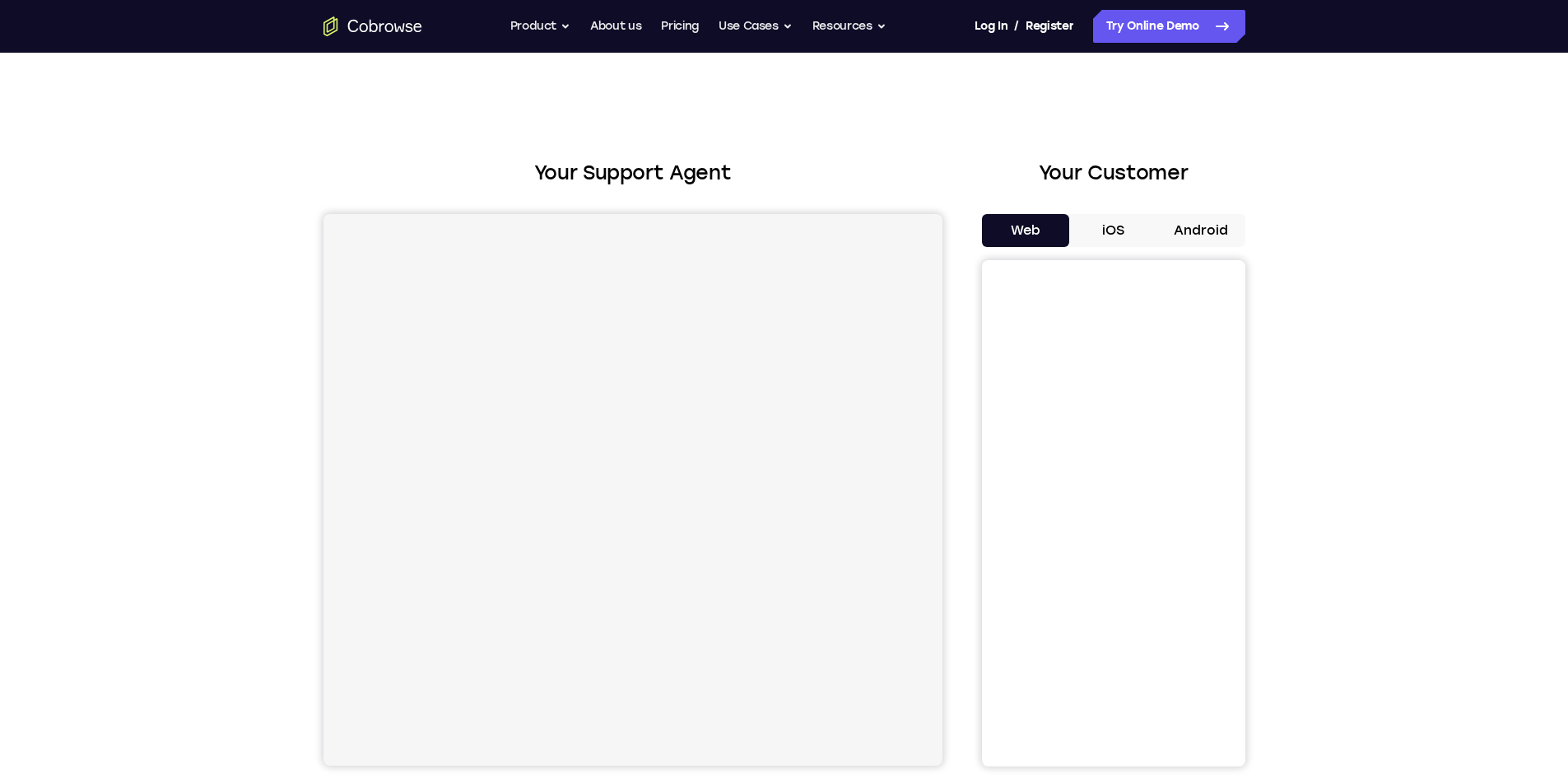
click at [1098, 220] on button "iOS" at bounding box center [1113, 230] width 88 height 33
click at [1047, 223] on button "Web" at bounding box center [1025, 230] width 88 height 33
click at [1104, 225] on button "iOS" at bounding box center [1113, 230] width 88 height 33
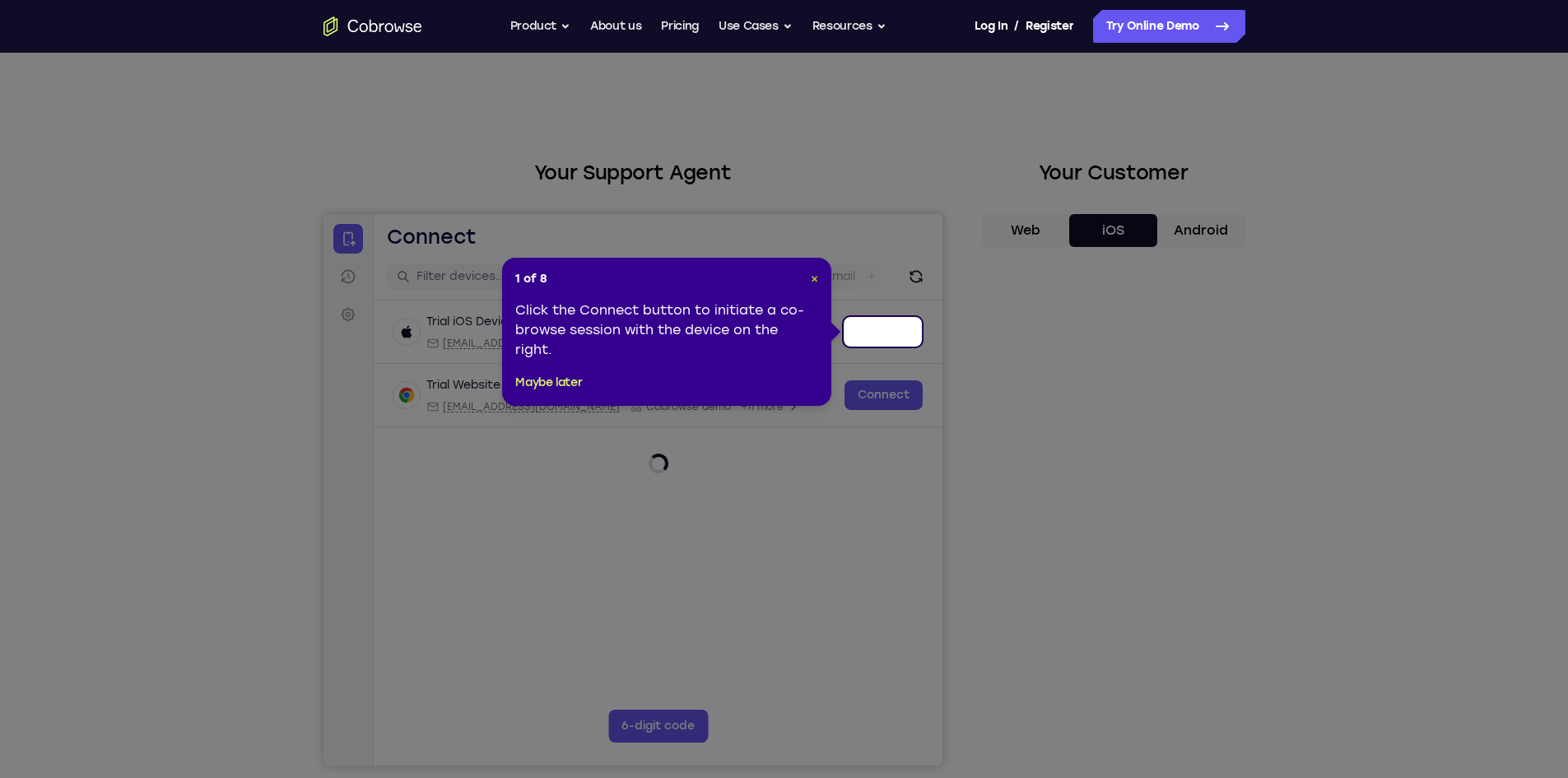
click at [813, 279] on span "×" at bounding box center [814, 278] width 8 height 14
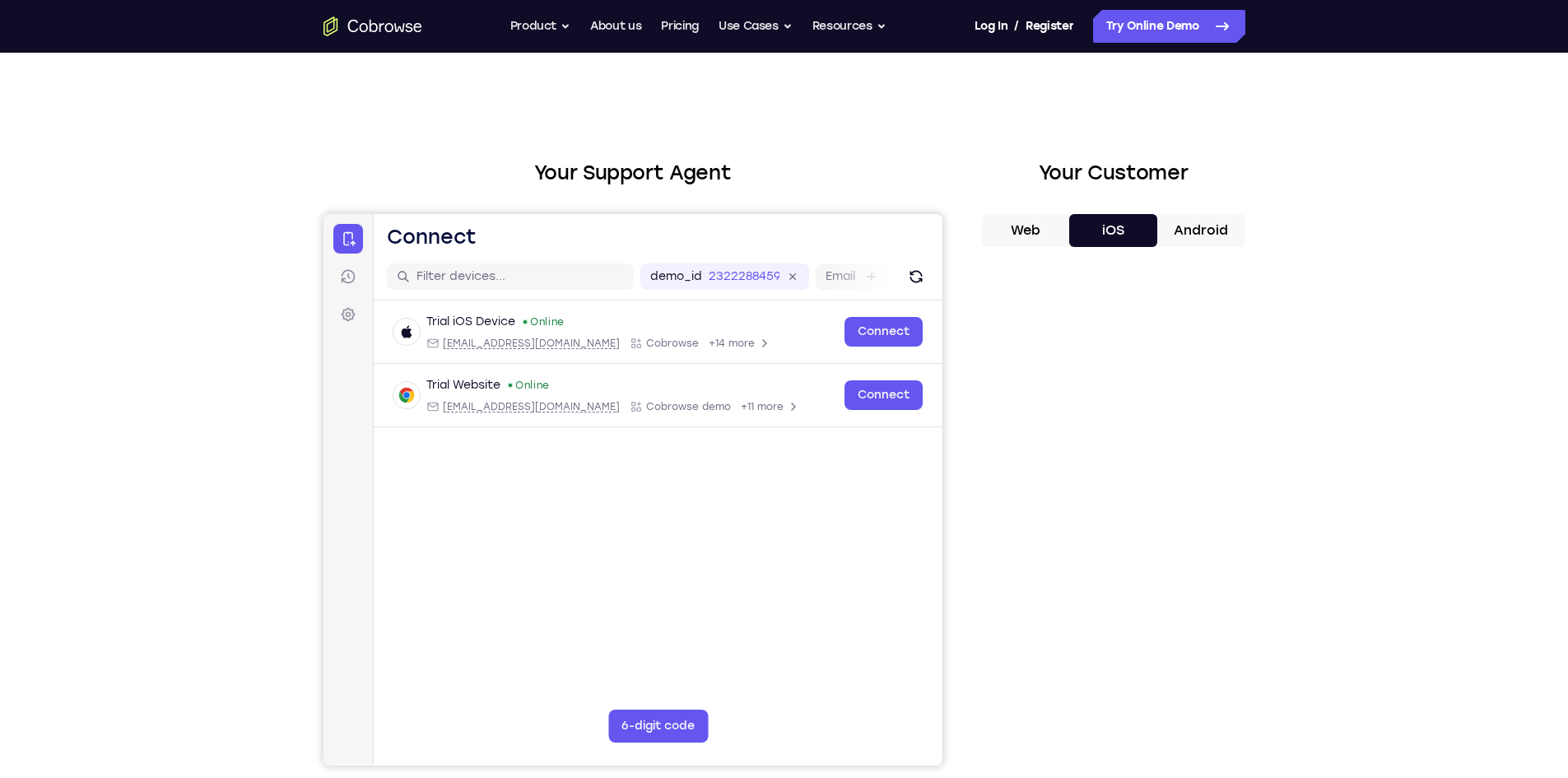
click at [1200, 234] on button "Android" at bounding box center [1200, 230] width 88 height 33
